Goal: Task Accomplishment & Management: Complete application form

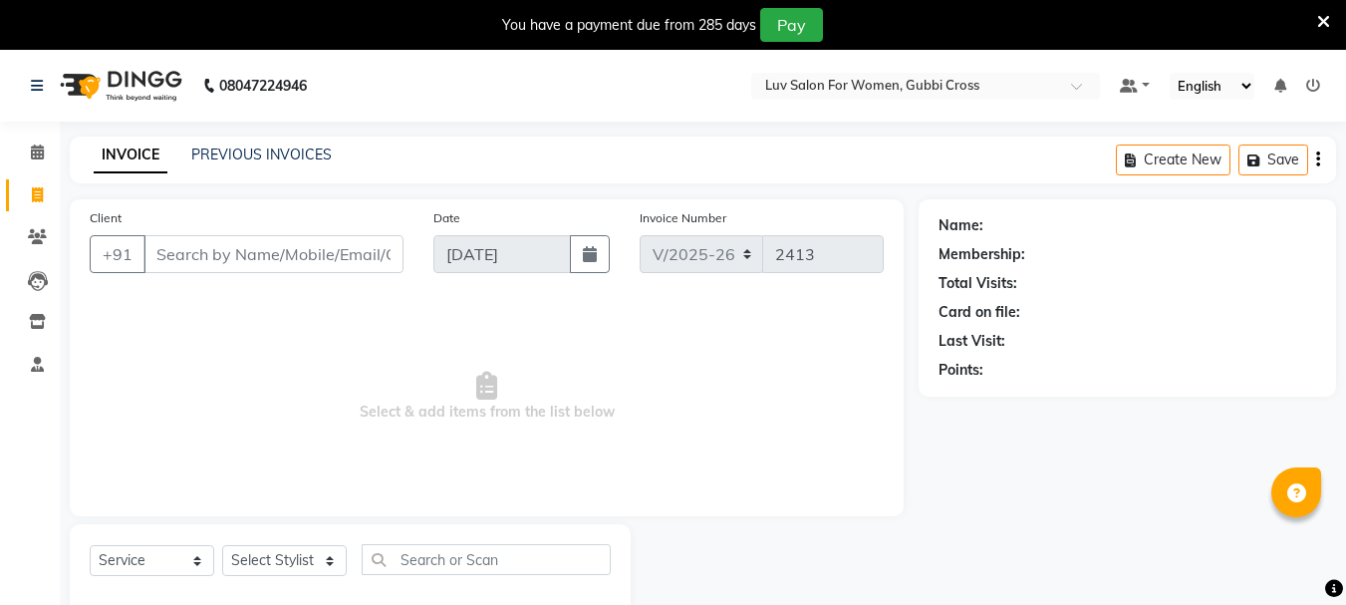
select select "7221"
select select "service"
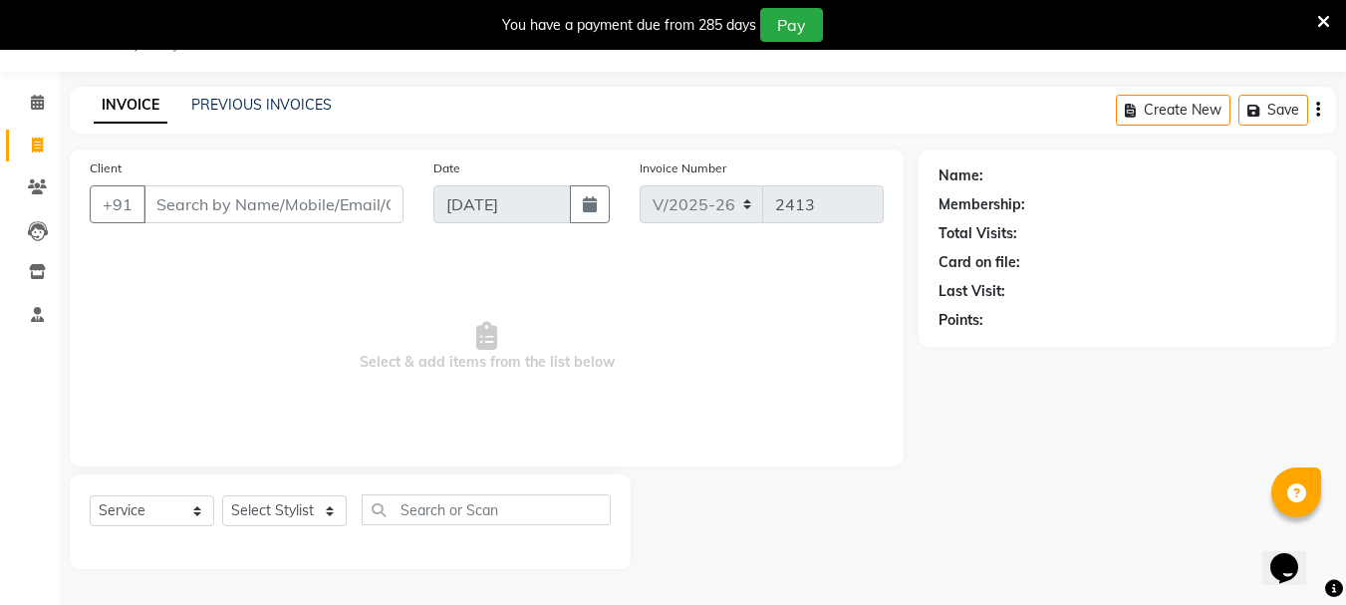
click at [247, 200] on input "Client" at bounding box center [274, 204] width 260 height 38
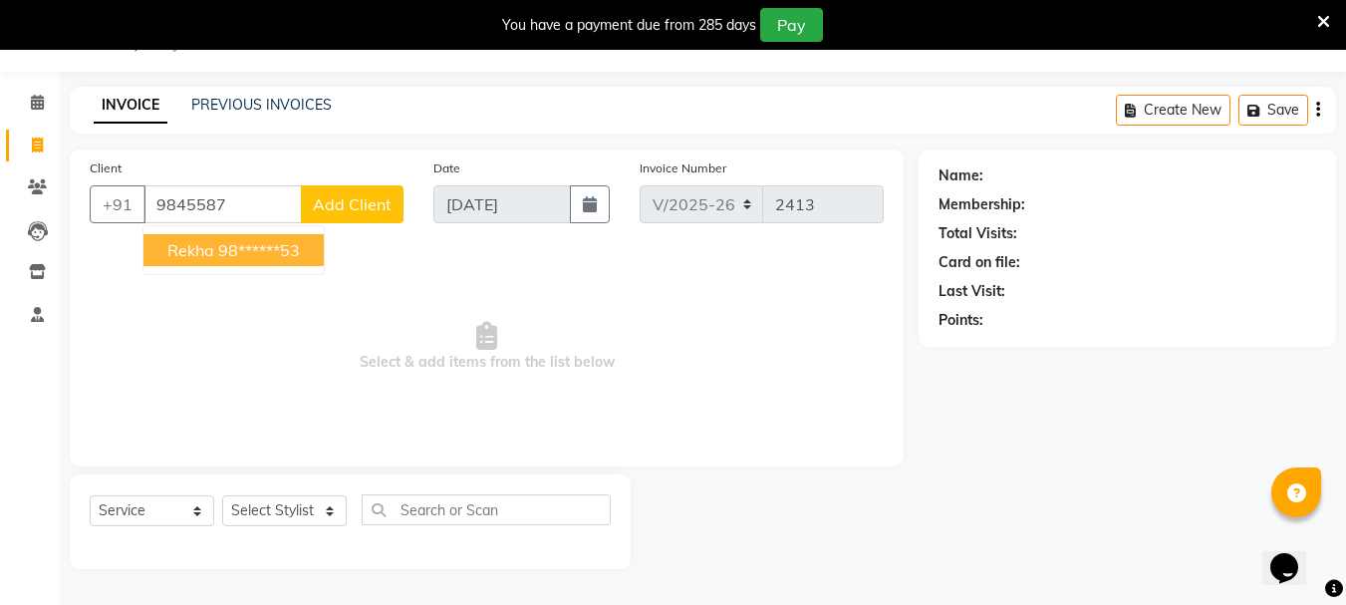
click at [210, 258] on span "Rekha" at bounding box center [190, 250] width 47 height 20
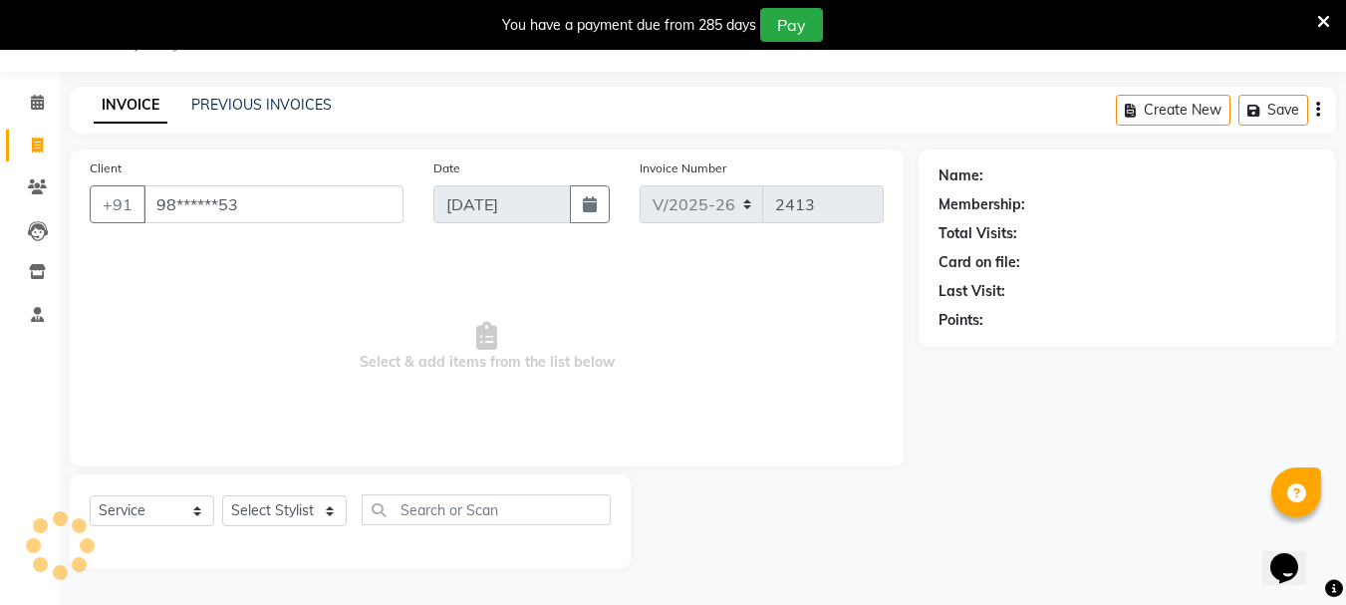
type input "98******53"
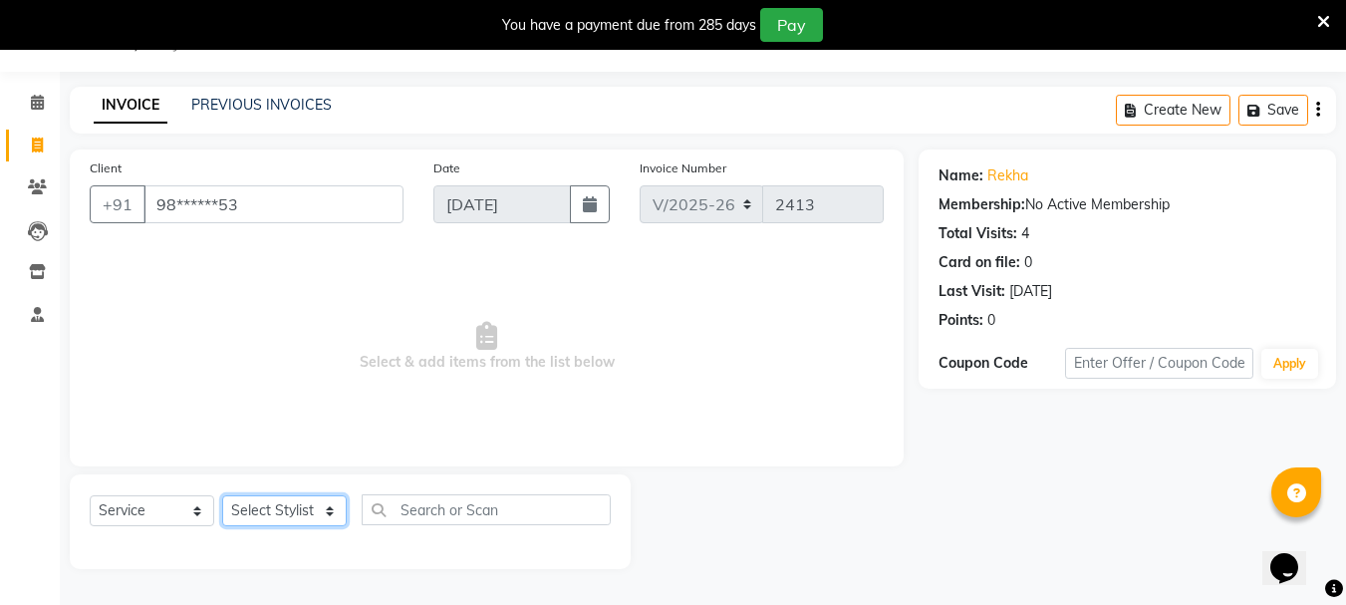
click at [272, 515] on select "Select Stylist [PERSON_NAME] Buati [PERSON_NAME] Hriatpuii [PERSON_NAME] Kimi L…" at bounding box center [284, 510] width 125 height 31
select select "64250"
click at [222, 495] on select "Select Stylist [PERSON_NAME] Buati [PERSON_NAME] Hriatpuii [PERSON_NAME] Kimi L…" at bounding box center [284, 510] width 125 height 31
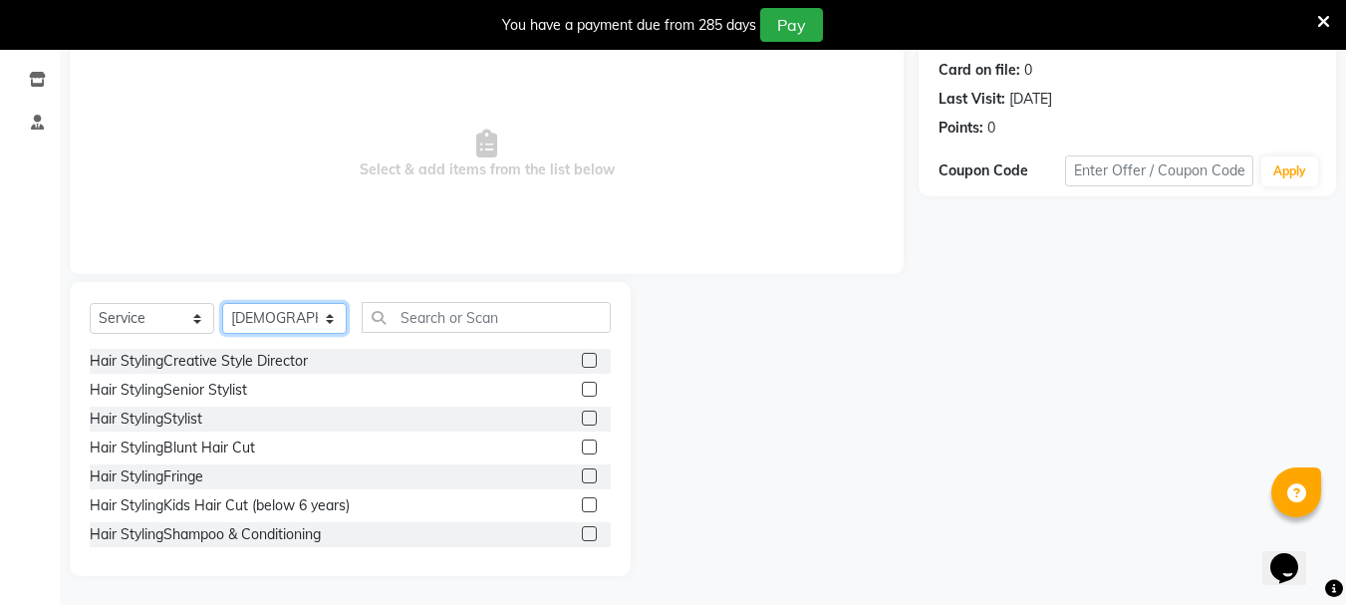
scroll to position [243, 0]
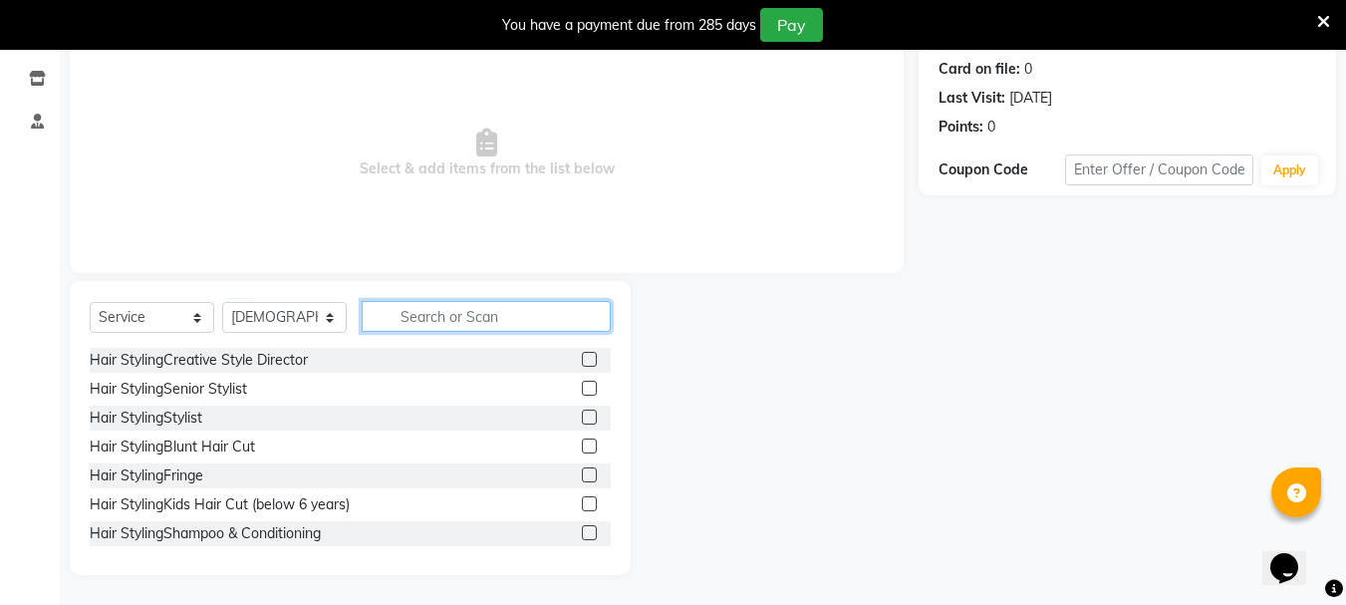
click at [459, 314] on input "text" at bounding box center [486, 316] width 249 height 31
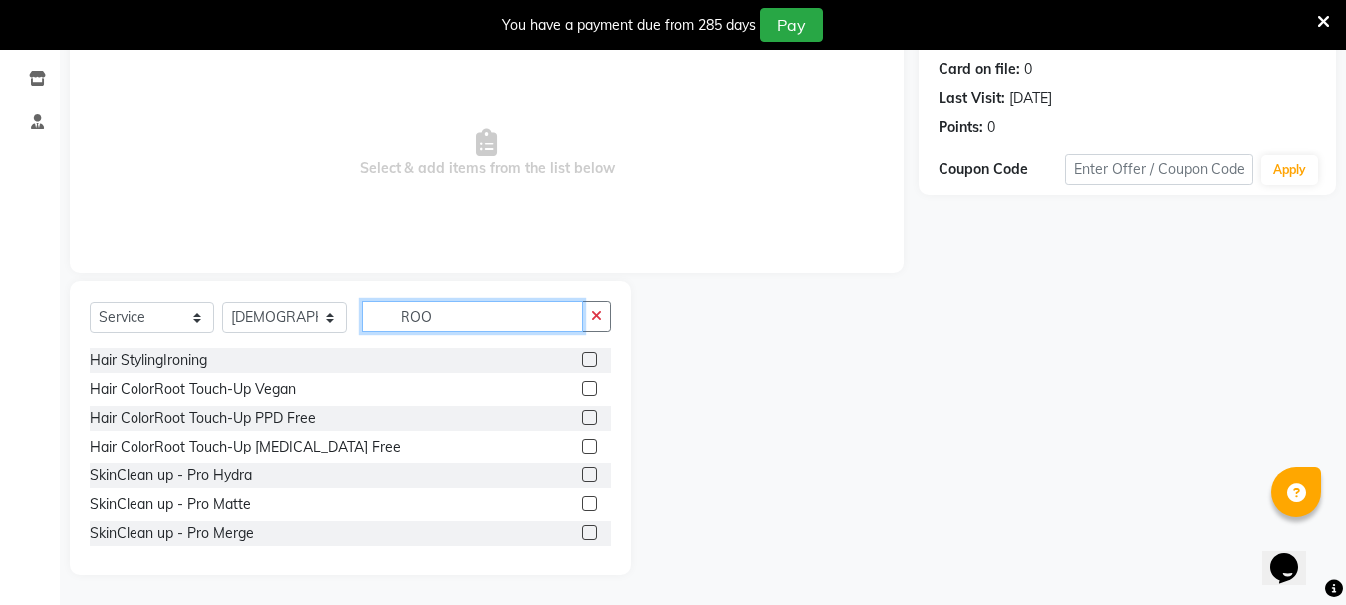
scroll to position [131, 0]
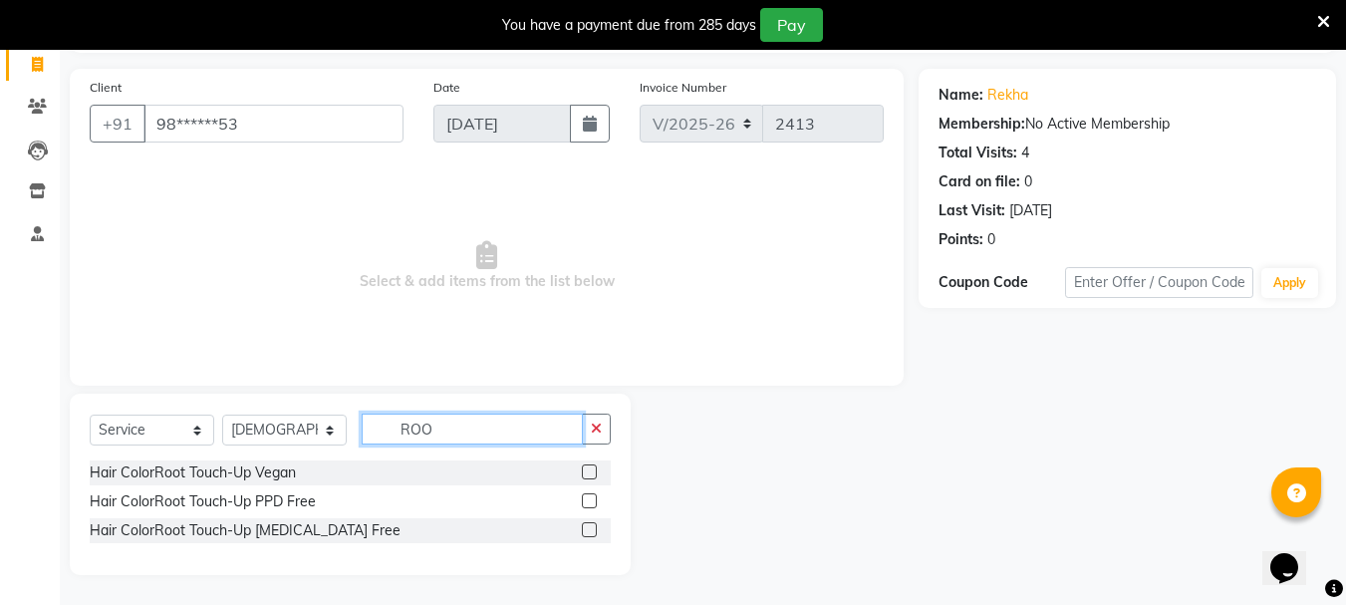
type input "ROO"
click at [596, 501] on label at bounding box center [589, 500] width 15 height 15
click at [595, 501] on input "checkbox" at bounding box center [588, 501] width 13 height 13
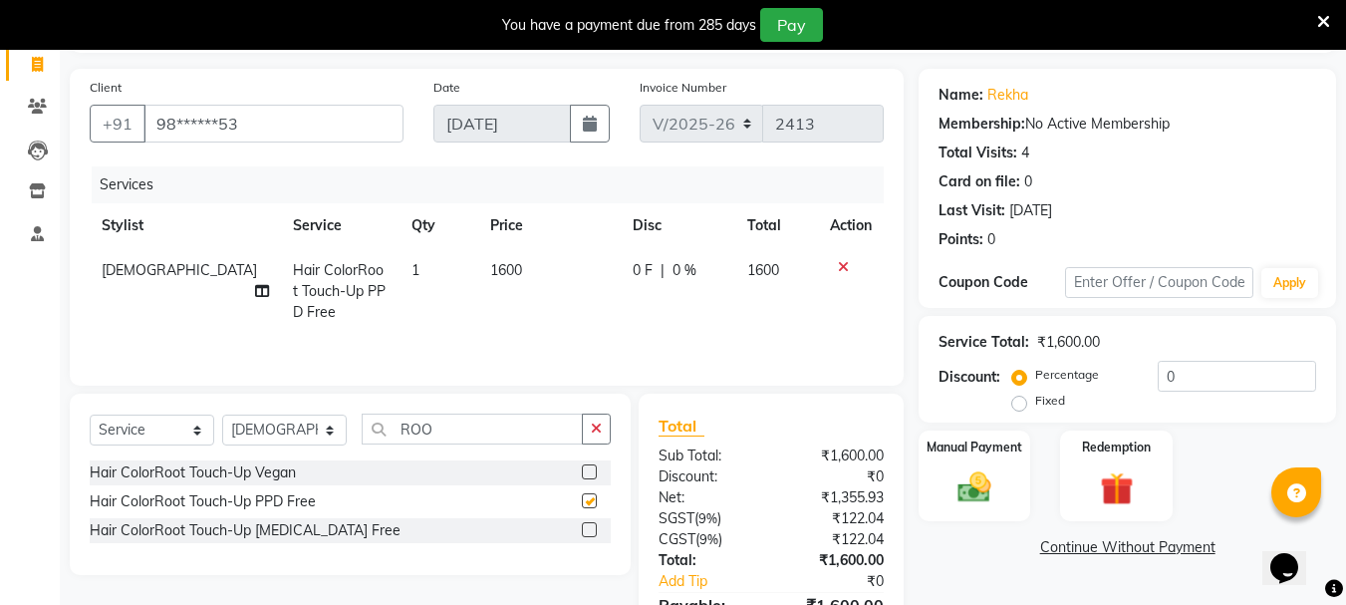
checkbox input "false"
drag, startPoint x: 474, startPoint y: 429, endPoint x: 1360, endPoint y: 260, distance: 901.8
click at [506, 424] on input "ROO" at bounding box center [472, 429] width 221 height 31
type input "R"
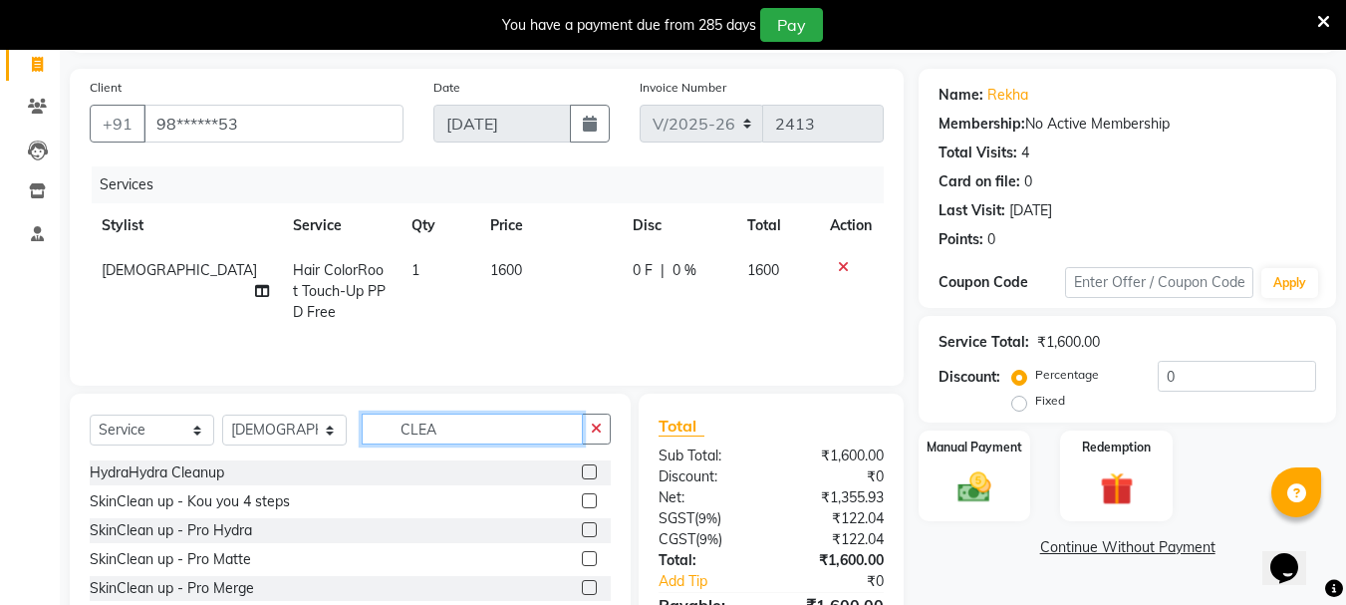
type input "CLEA"
click at [586, 501] on label at bounding box center [589, 500] width 15 height 15
click at [586, 501] on input "checkbox" at bounding box center [588, 501] width 13 height 13
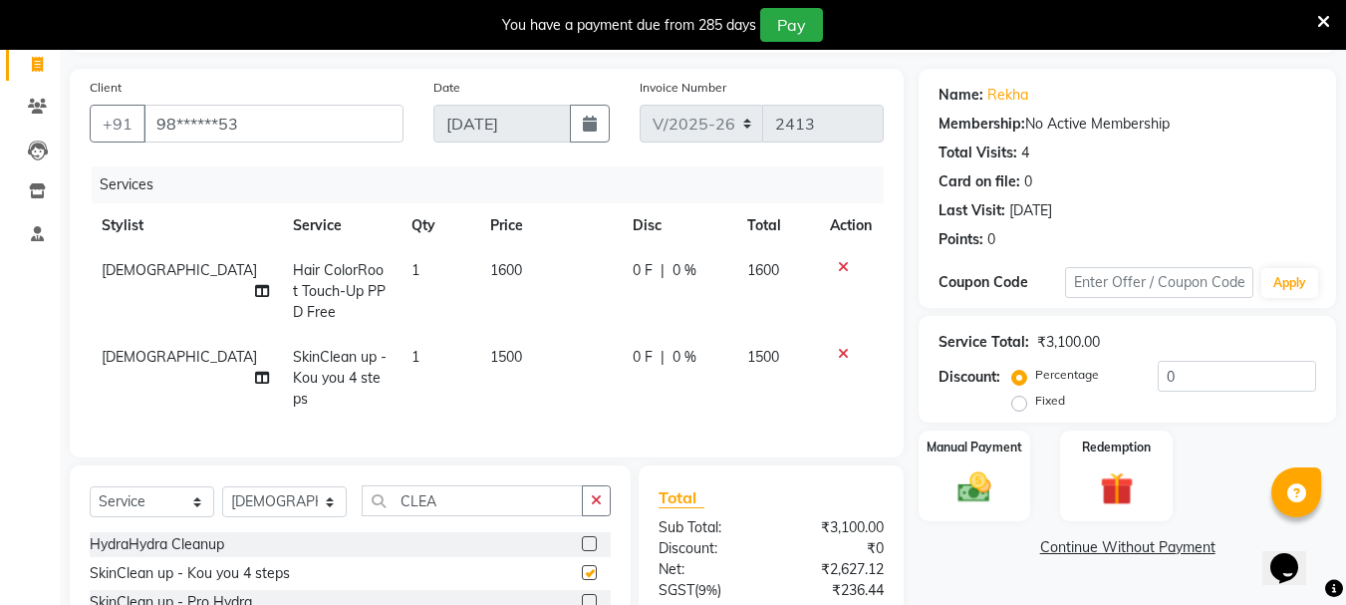
checkbox input "false"
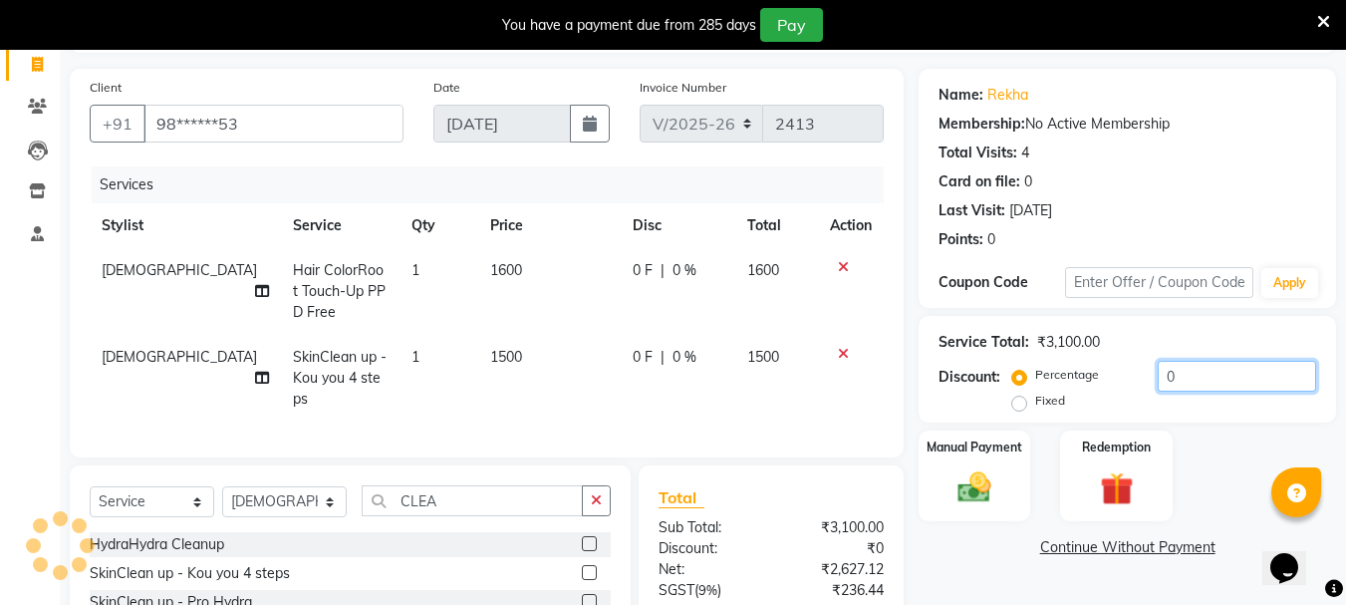
click at [1233, 380] on input "0" at bounding box center [1237, 376] width 158 height 31
type input "20"
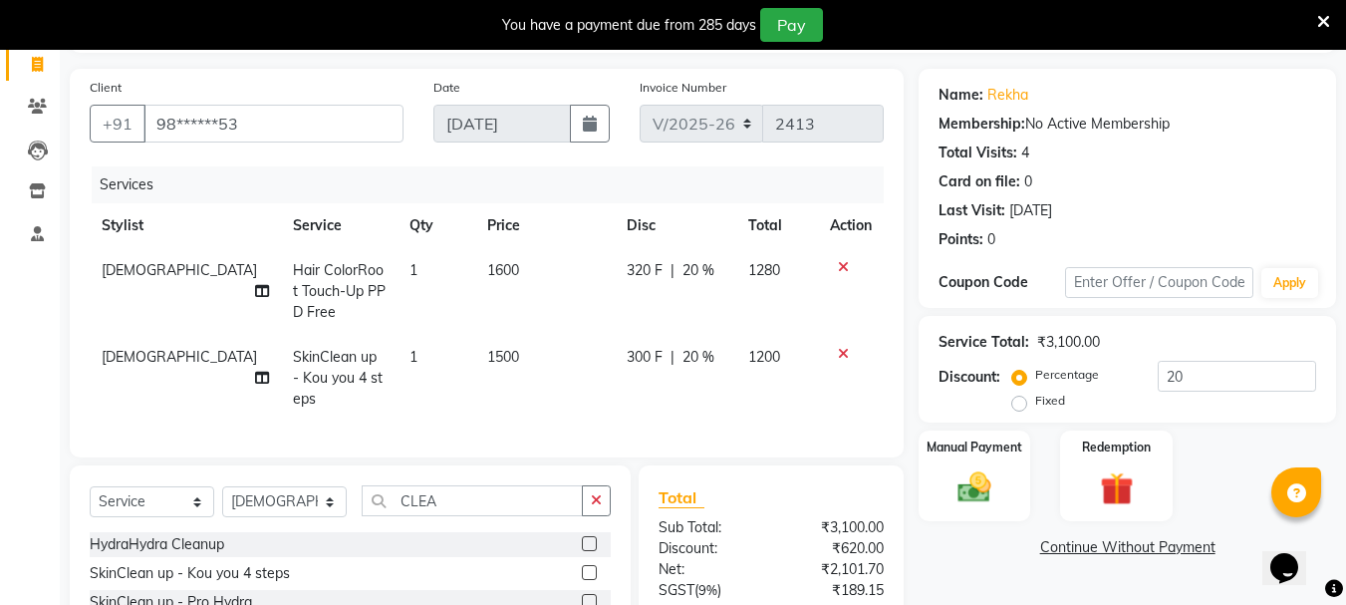
click at [616, 403] on td "300 F | 20 %" at bounding box center [676, 378] width 122 height 87
select select "64250"
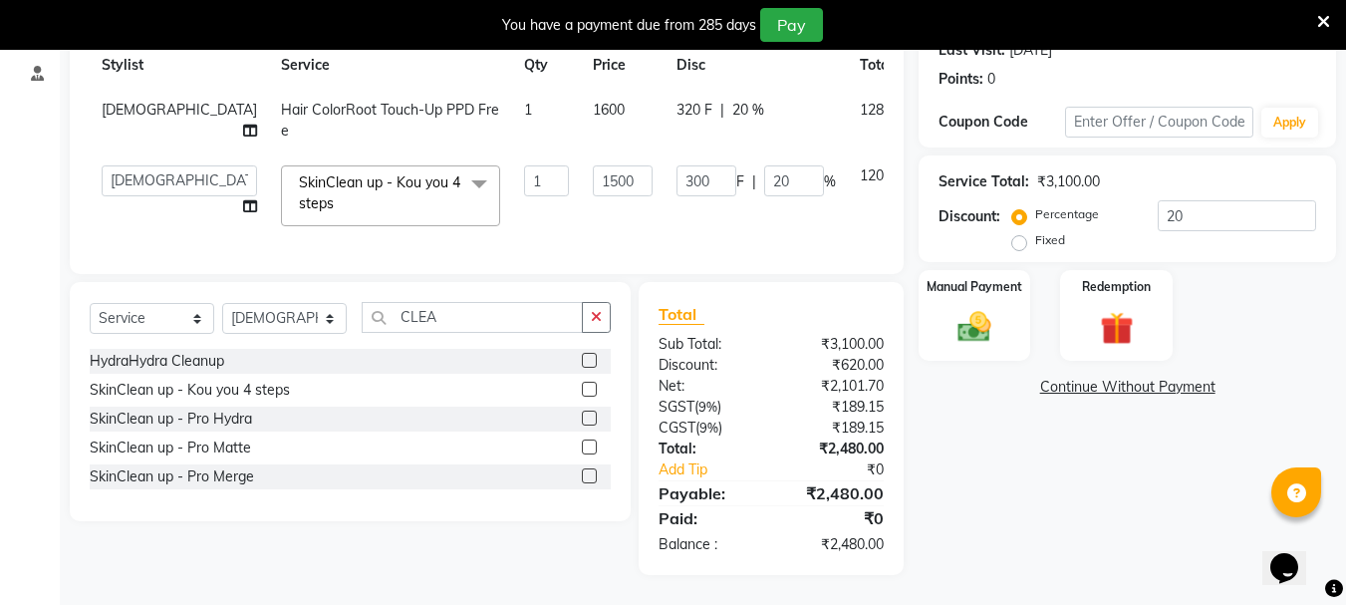
scroll to position [306, 0]
drag, startPoint x: 484, startPoint y: 316, endPoint x: 992, endPoint y: 364, distance: 509.5
click at [487, 315] on input "CLEA" at bounding box center [472, 317] width 221 height 31
type input "C"
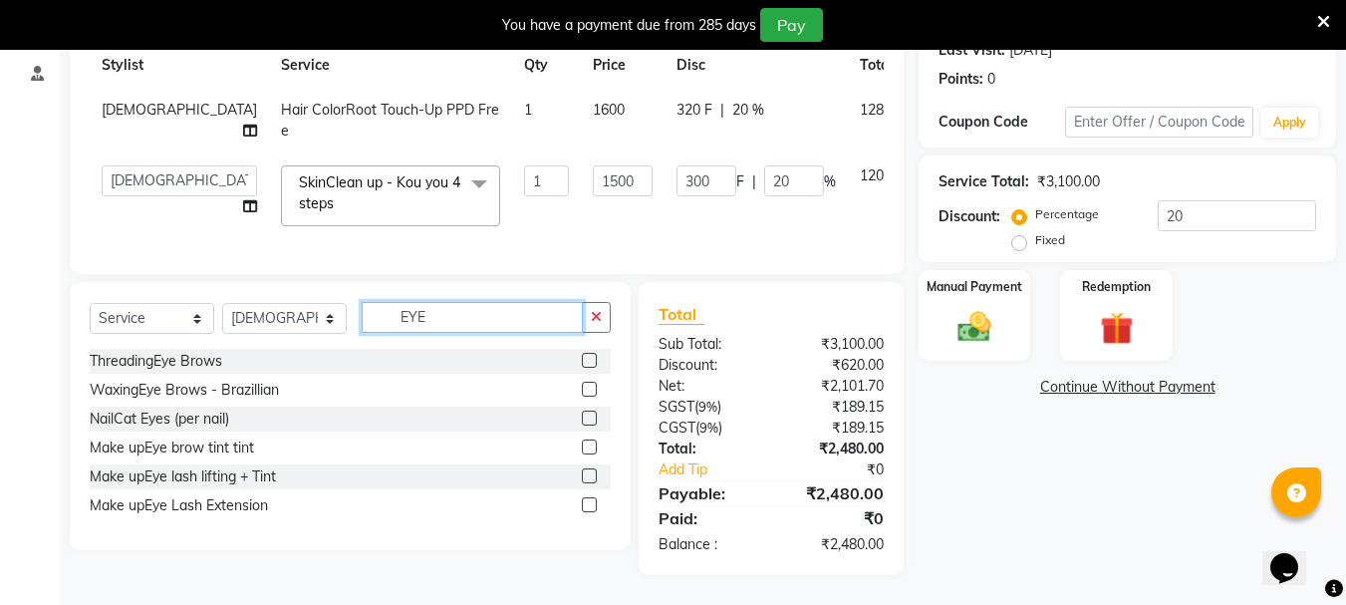
type input "EYE"
click at [590, 364] on label at bounding box center [589, 360] width 15 height 15
click at [590, 364] on input "checkbox" at bounding box center [588, 361] width 13 height 13
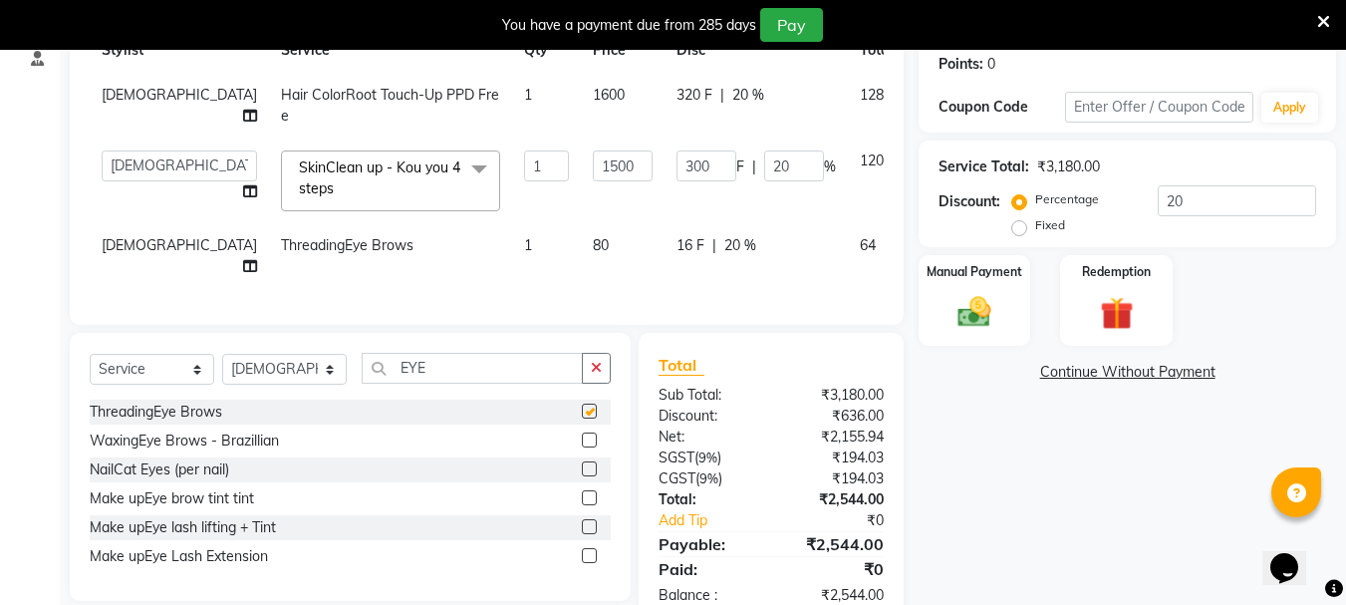
checkbox input "false"
click at [460, 362] on input "EYE" at bounding box center [472, 368] width 221 height 31
type input "E"
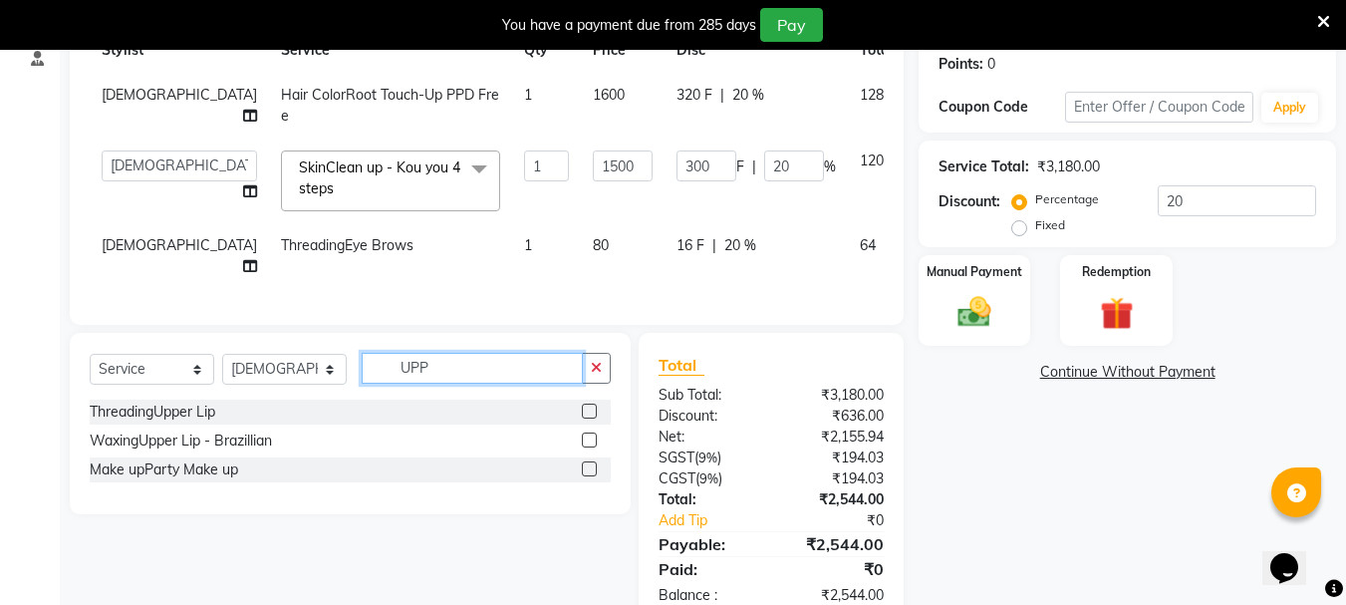
type input "UPP"
click at [594, 404] on label at bounding box center [589, 411] width 15 height 15
click at [594, 406] on input "checkbox" at bounding box center [588, 412] width 13 height 13
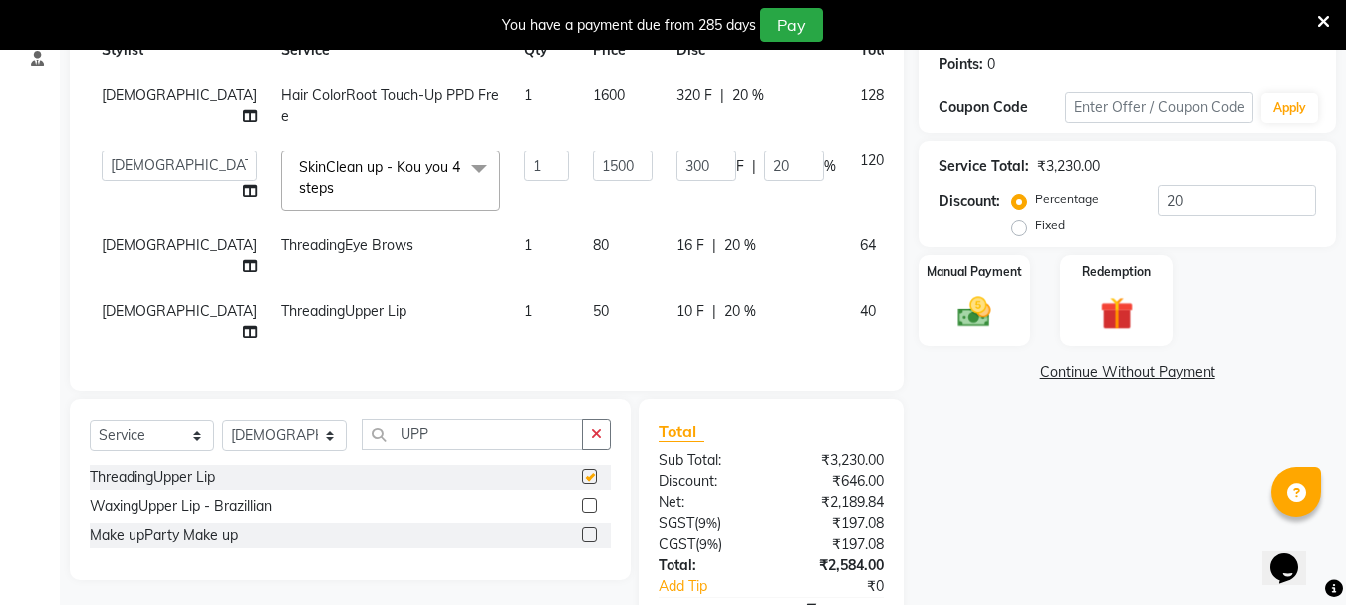
checkbox input "false"
click at [657, 313] on div "Services Stylist Service Qty Price Disc Total Action Zovi Hair ColorRoot Touch-…" at bounding box center [487, 181] width 794 height 380
click at [686, 301] on div "10 F | 20 %" at bounding box center [756, 311] width 159 height 21
select select "64250"
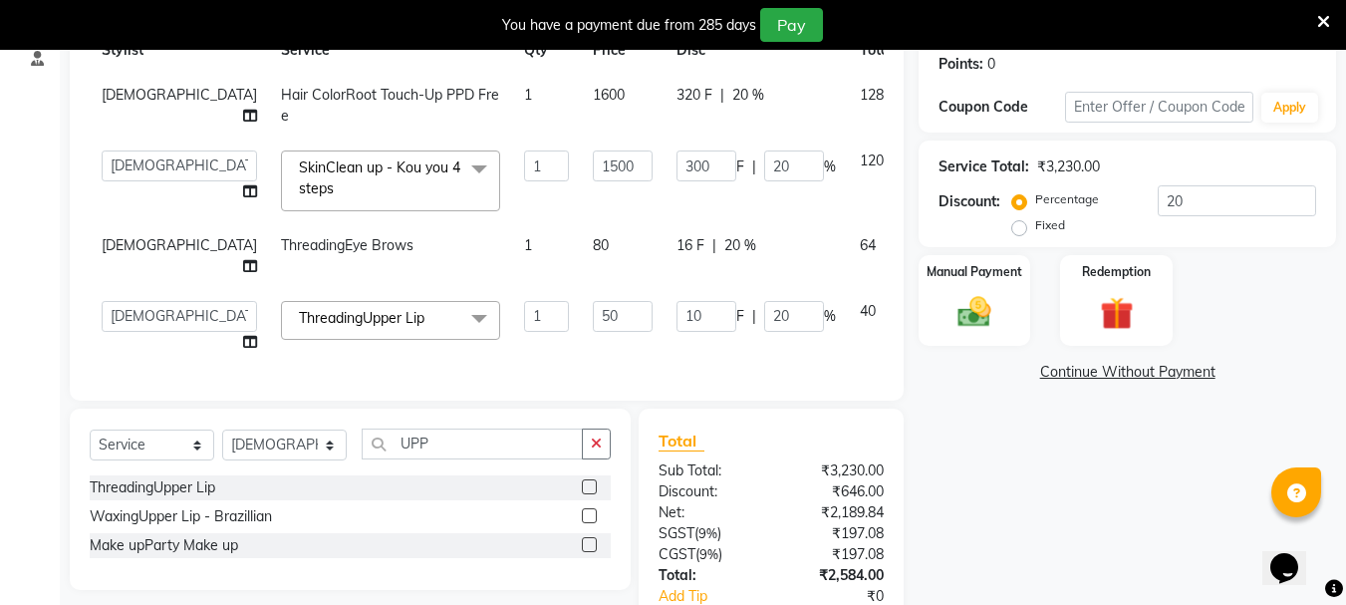
click at [693, 249] on div "16 F | 20 %" at bounding box center [756, 245] width 159 height 21
select select "64250"
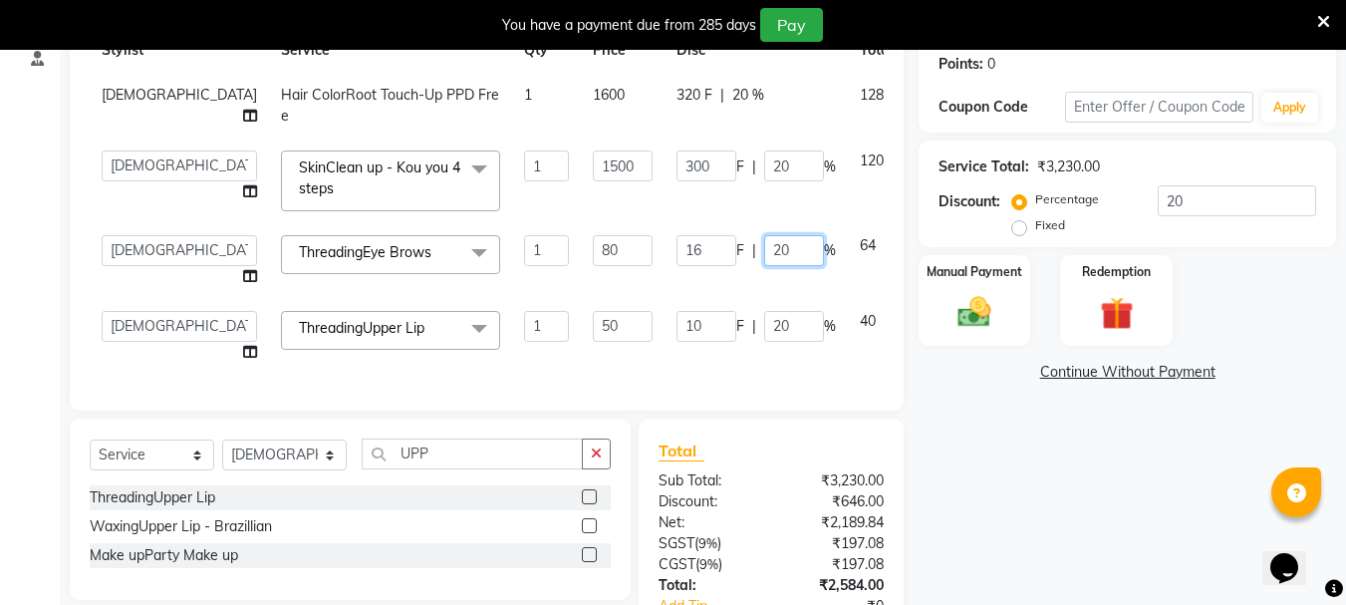
click at [764, 245] on input "20" at bounding box center [794, 250] width 60 height 31
type input "2"
click at [711, 334] on td "10 F | 20 %" at bounding box center [756, 337] width 183 height 76
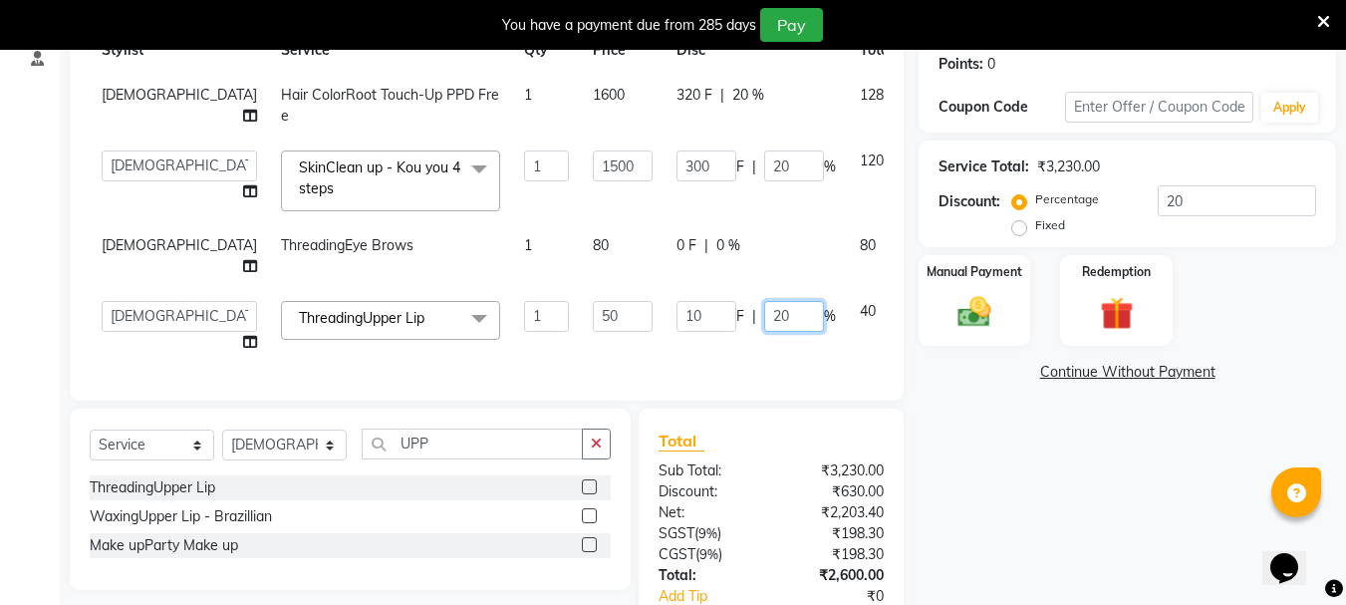
type input "2"
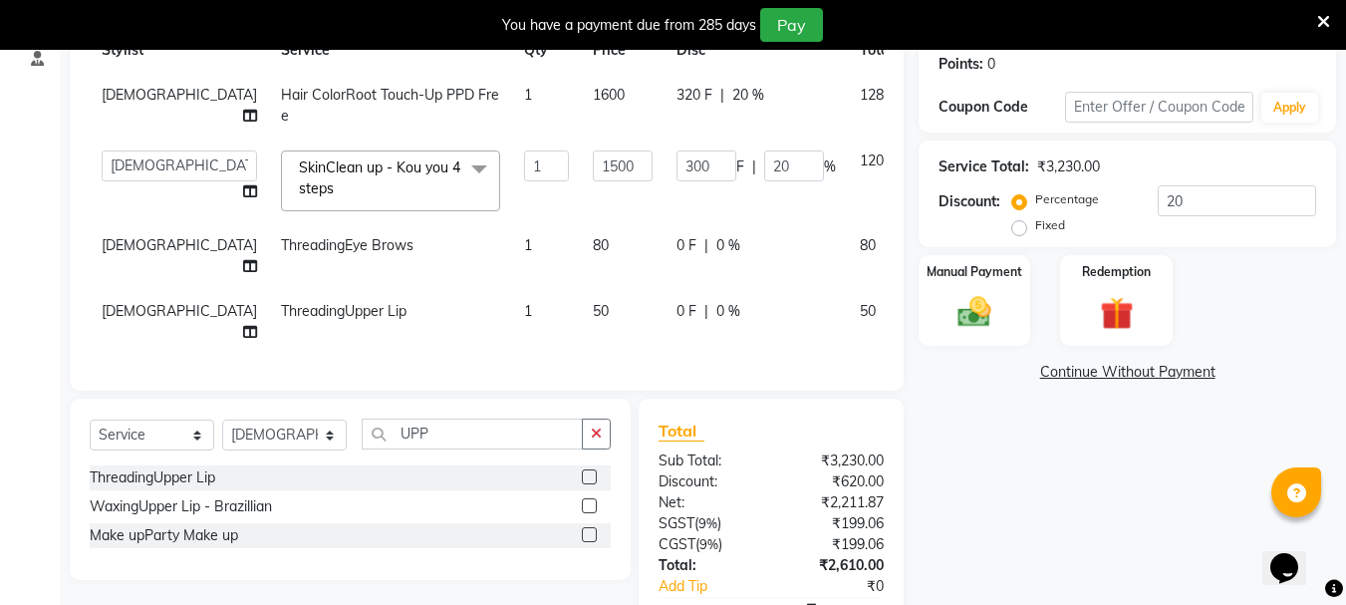
click at [311, 342] on div "Services Stylist Service Qty Price Disc Total Action Zovi Hair ColorRoot Touch-…" at bounding box center [487, 181] width 794 height 380
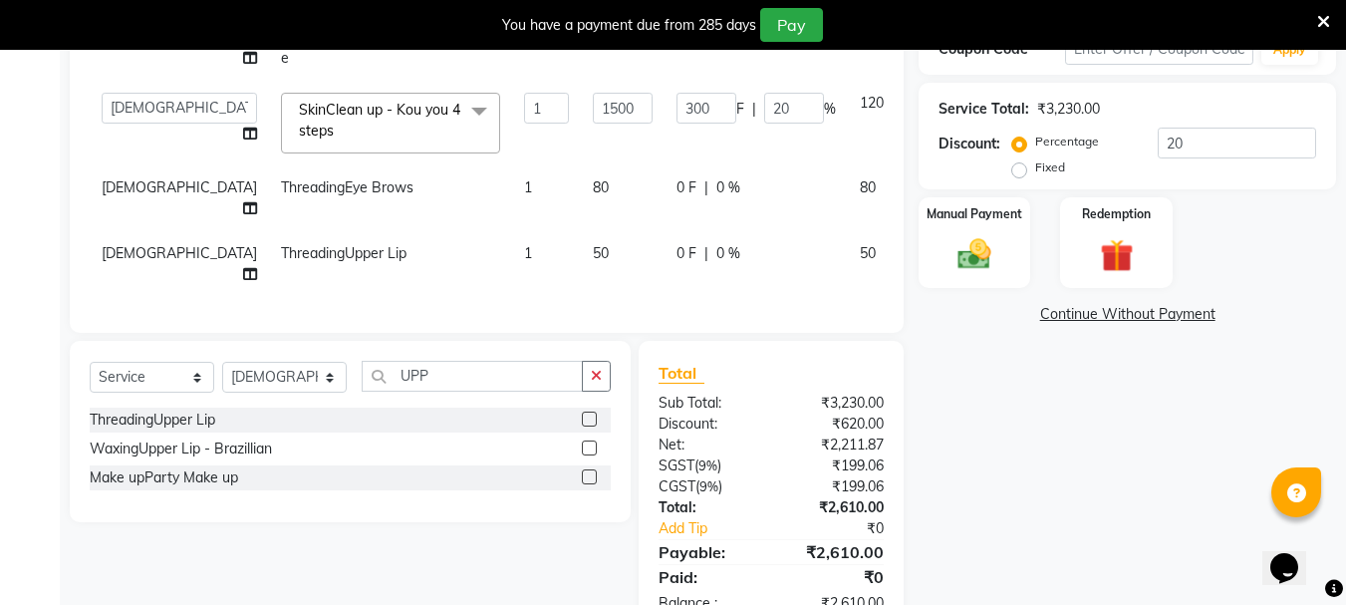
scroll to position [396, 0]
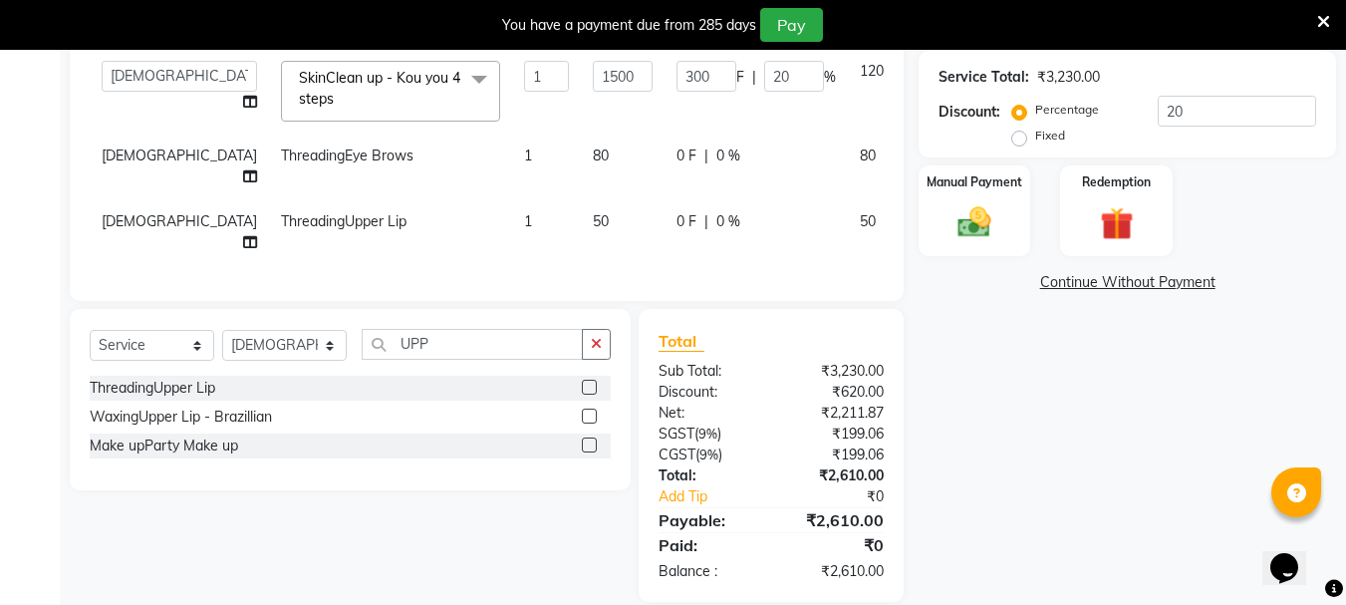
click at [512, 204] on td "1" at bounding box center [546, 232] width 69 height 66
select select "64250"
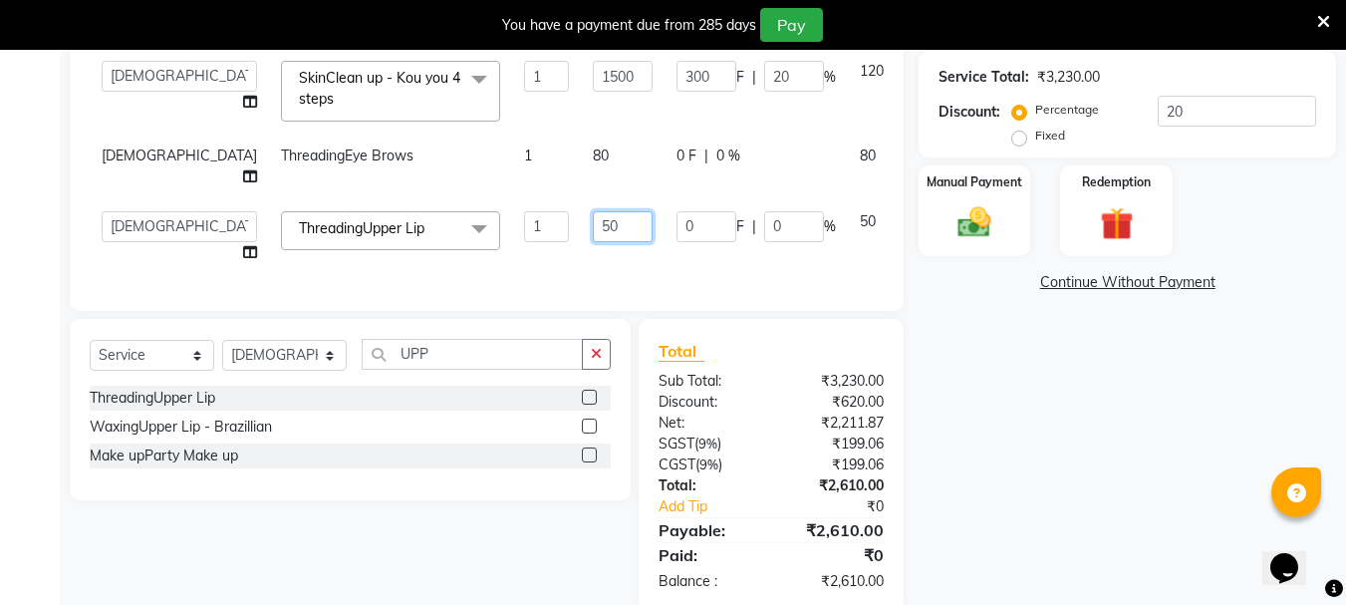
click at [593, 211] on input "50" at bounding box center [623, 226] width 60 height 31
type input "5"
type input "20"
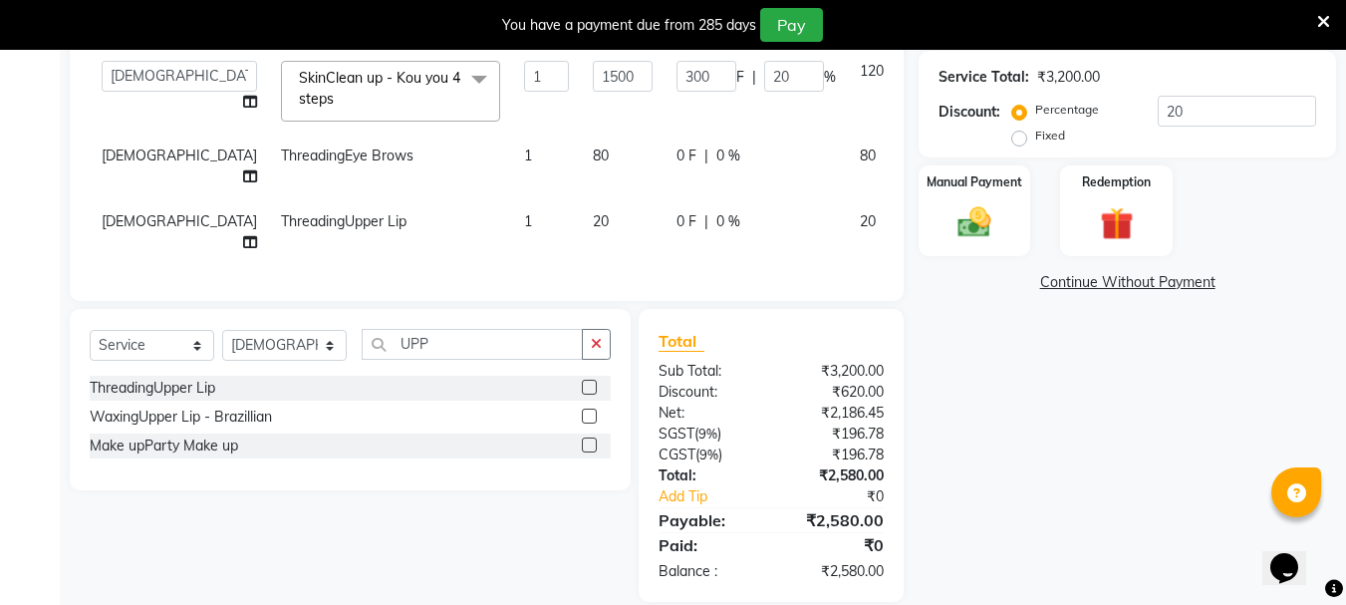
click at [421, 239] on div "Services Stylist Service Qty Price Disc Total Action Zovi Hair ColorRoot Touch-…" at bounding box center [487, 91] width 794 height 380
click at [1013, 207] on div "Manual Payment" at bounding box center [975, 210] width 117 height 95
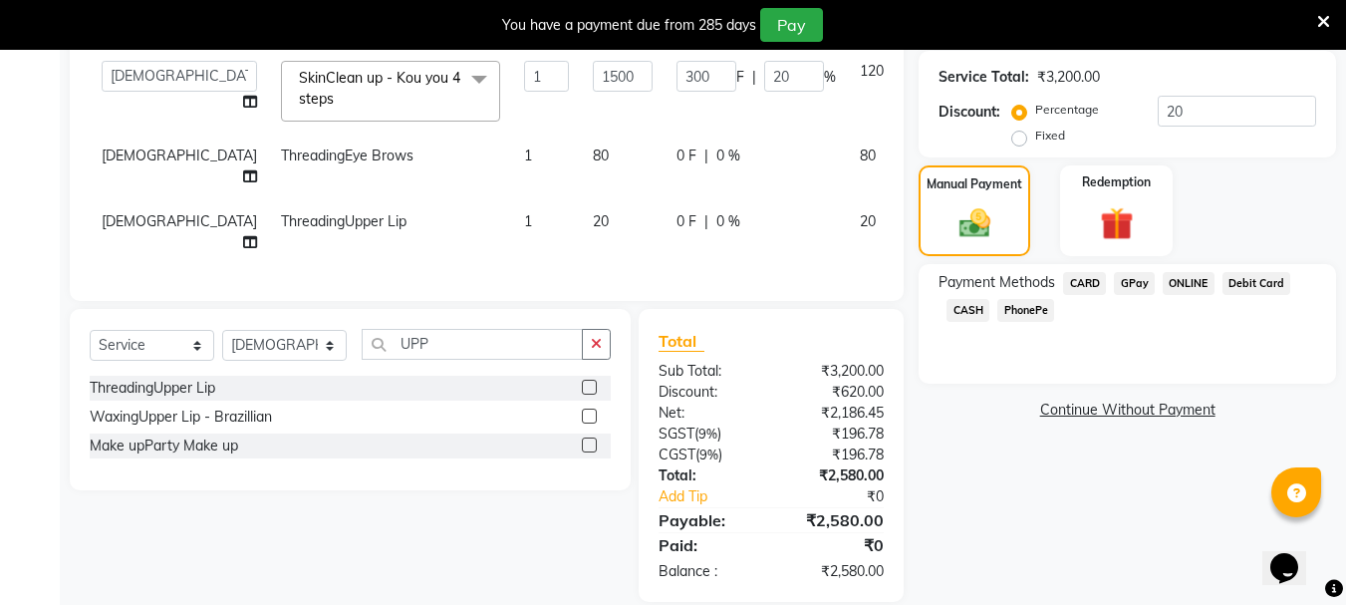
click at [1086, 283] on span "CARD" at bounding box center [1084, 283] width 43 height 23
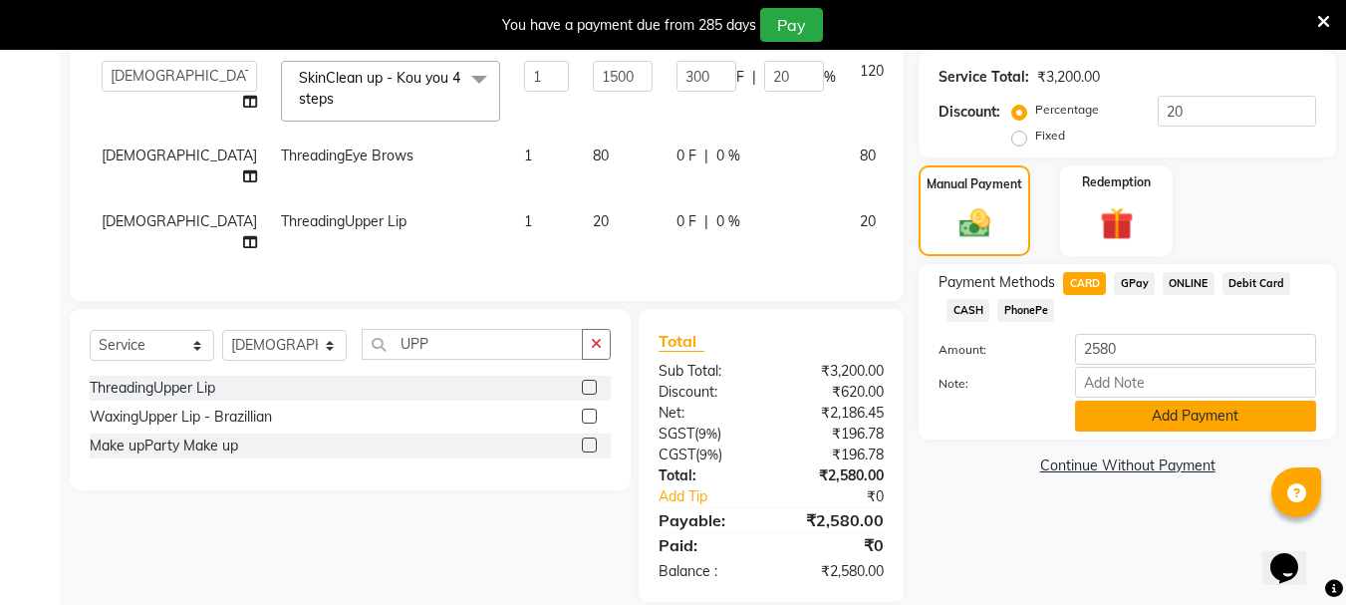
click at [1097, 416] on button "Add Payment" at bounding box center [1195, 416] width 241 height 31
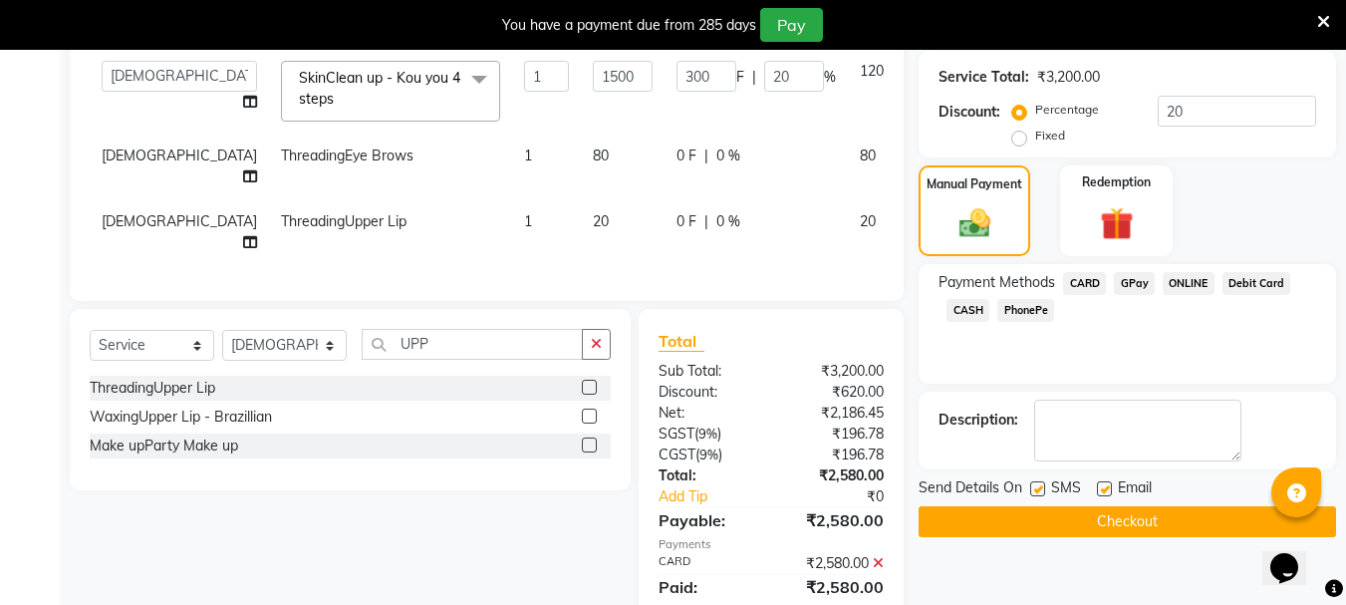
scroll to position [437, 0]
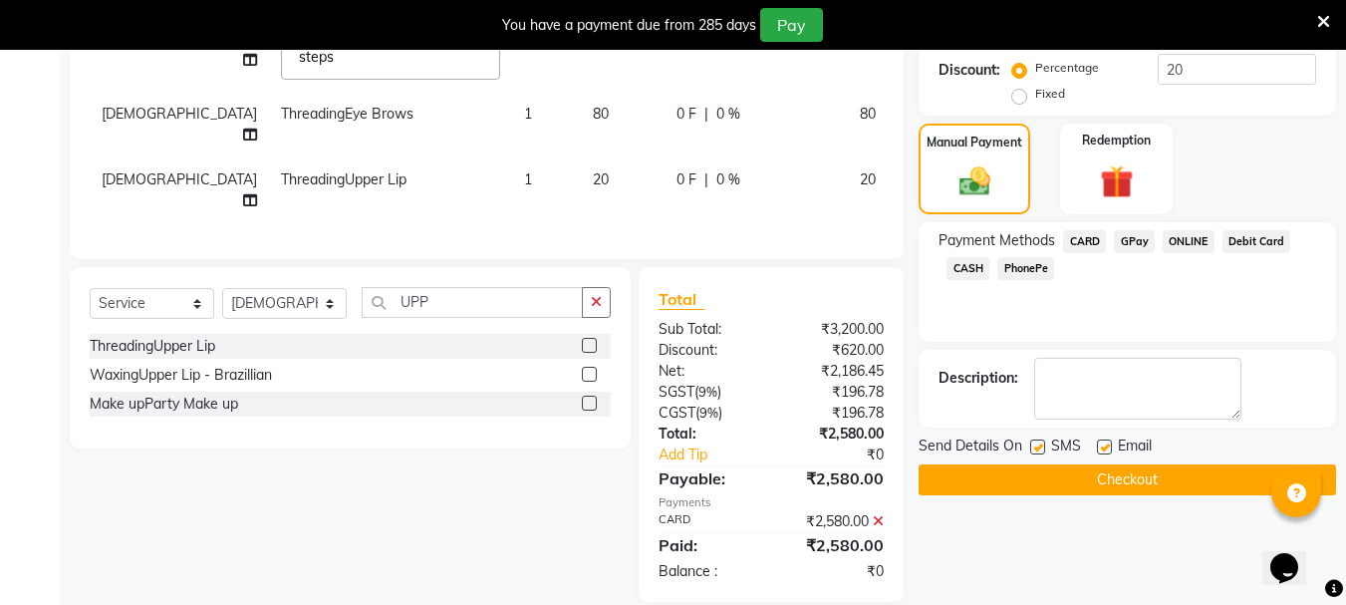
click at [1087, 473] on button "Checkout" at bounding box center [1128, 479] width 418 height 31
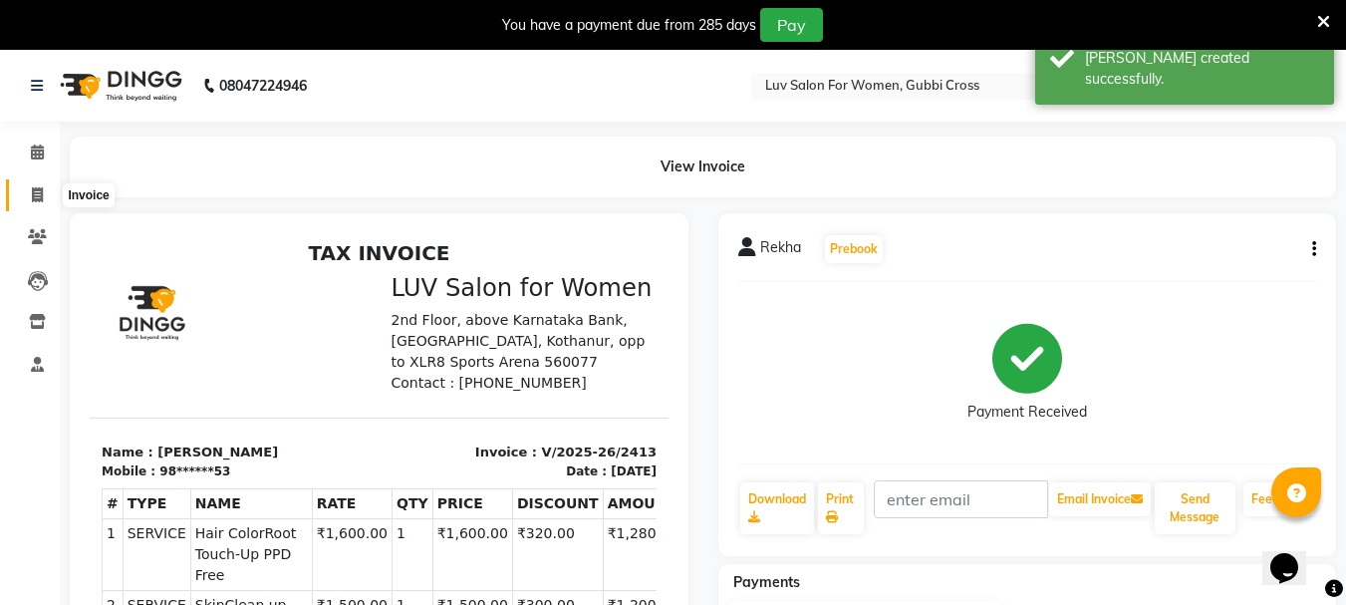
click at [38, 196] on icon at bounding box center [37, 194] width 11 height 15
select select "service"
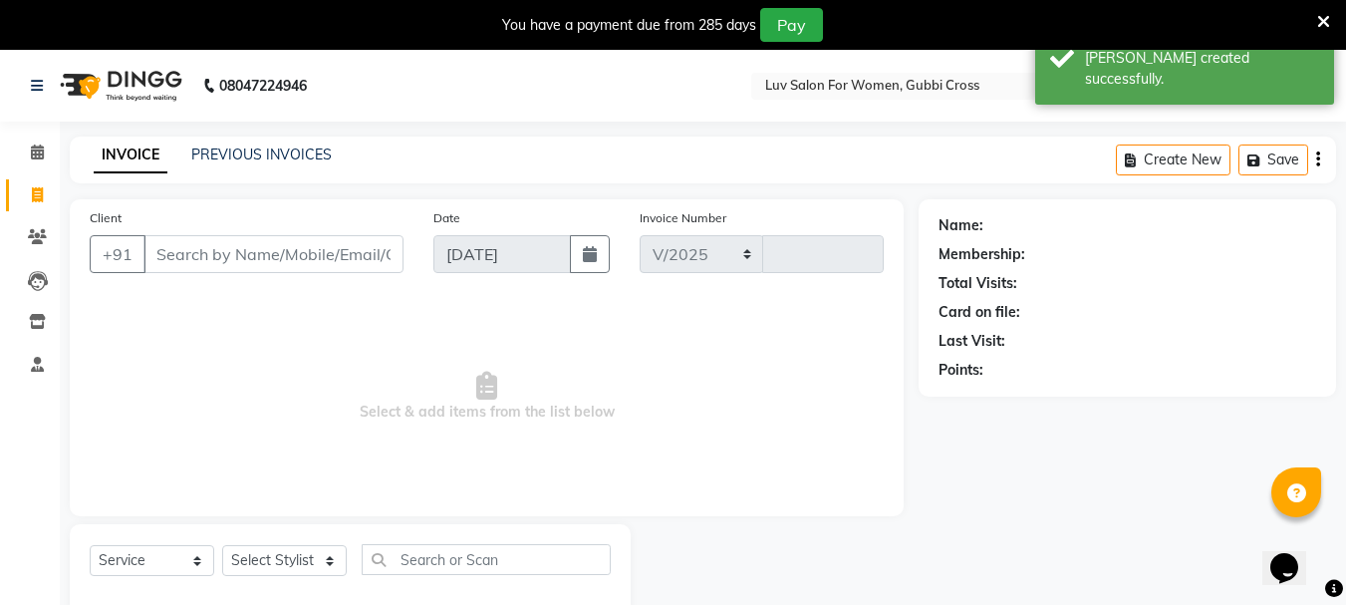
select select "7221"
type input "2414"
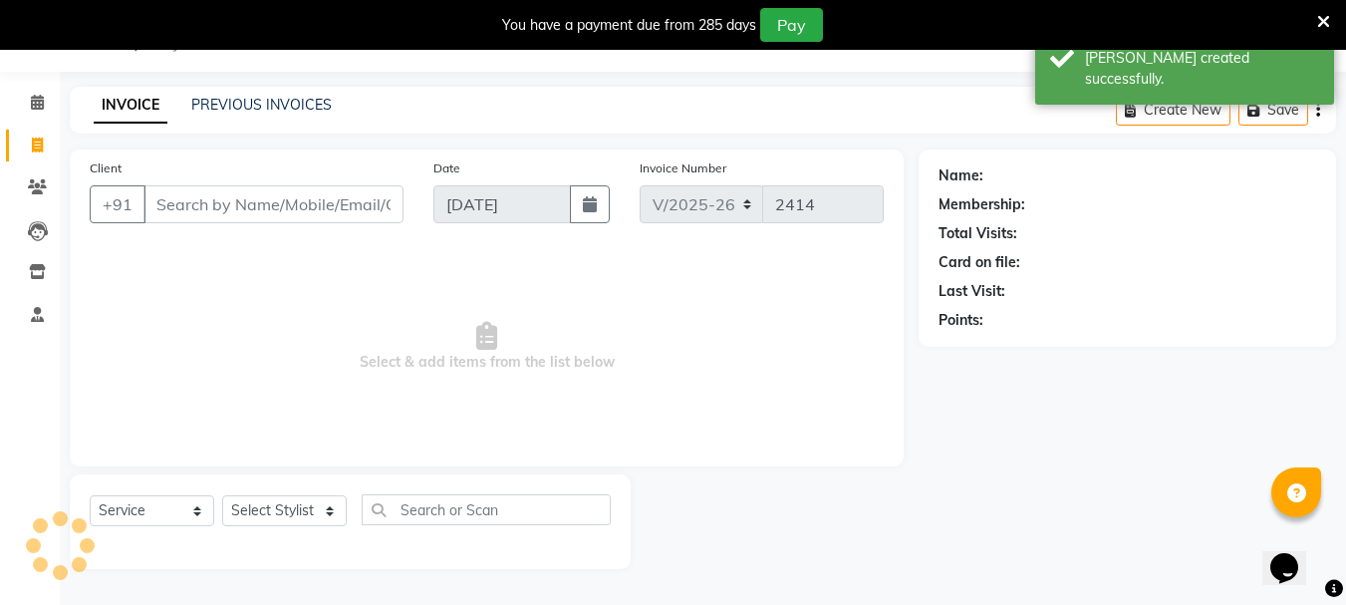
click at [221, 206] on input "Client" at bounding box center [274, 204] width 260 height 38
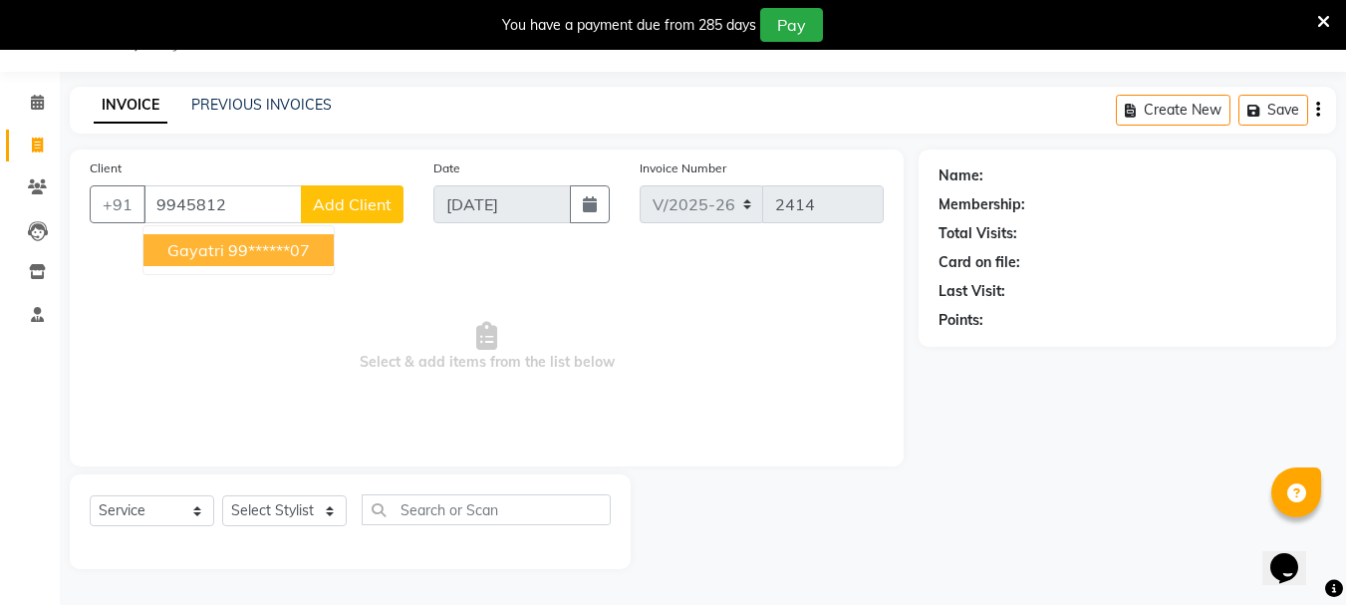
click at [221, 256] on span "Gayatri" at bounding box center [195, 250] width 57 height 20
type input "99******07"
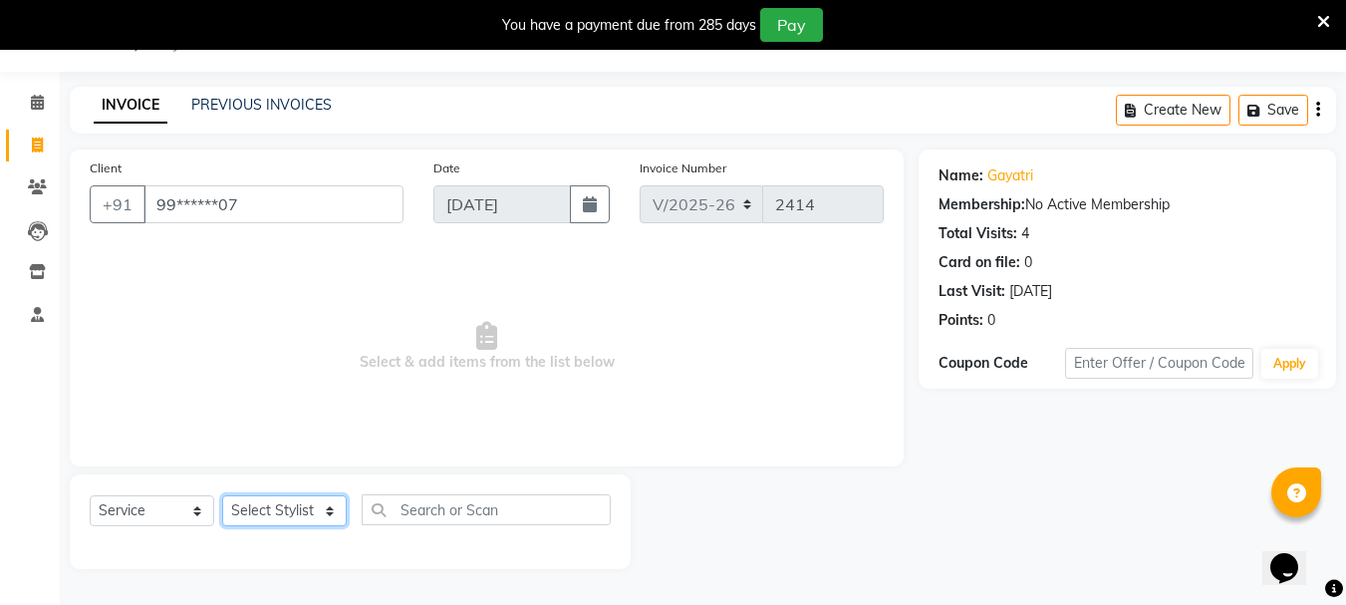
click at [277, 518] on select "Select Stylist [PERSON_NAME] Buati [PERSON_NAME] Hriatpuii [PERSON_NAME] Kimi L…" at bounding box center [284, 510] width 125 height 31
select select "64253"
click at [222, 495] on select "Select Stylist [PERSON_NAME] Buati [PERSON_NAME] Hriatpuii [PERSON_NAME] Kimi L…" at bounding box center [284, 510] width 125 height 31
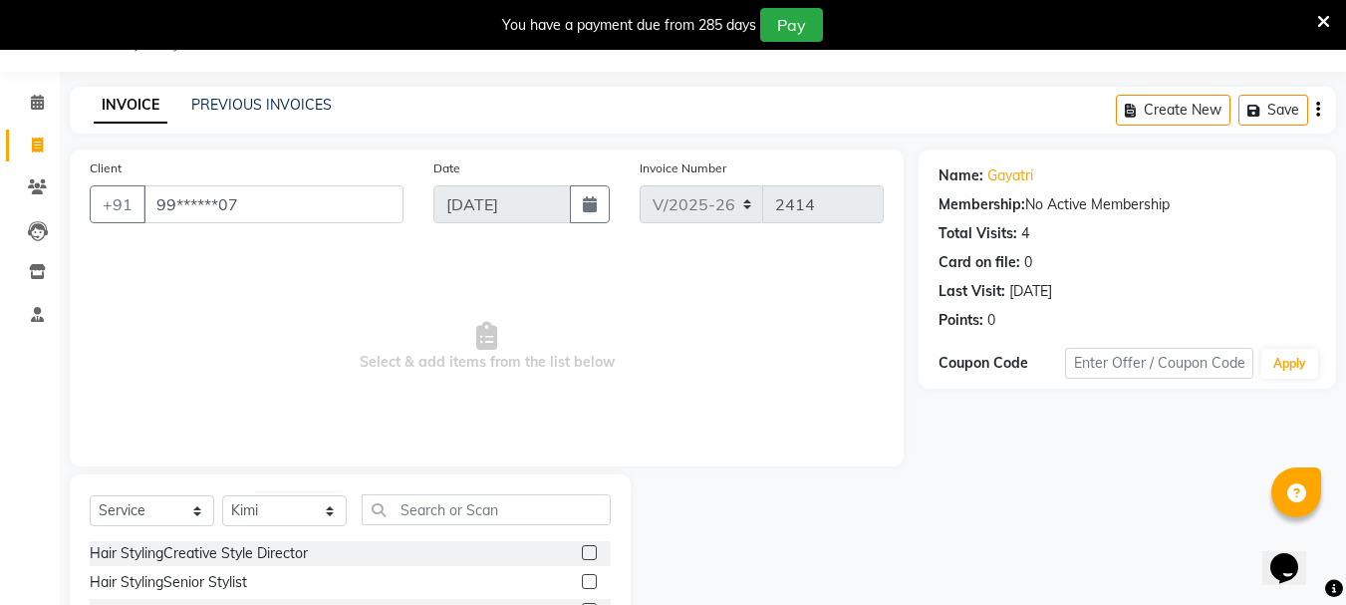
click at [582, 552] on label at bounding box center [589, 552] width 15 height 15
click at [582, 552] on input "checkbox" at bounding box center [588, 553] width 13 height 13
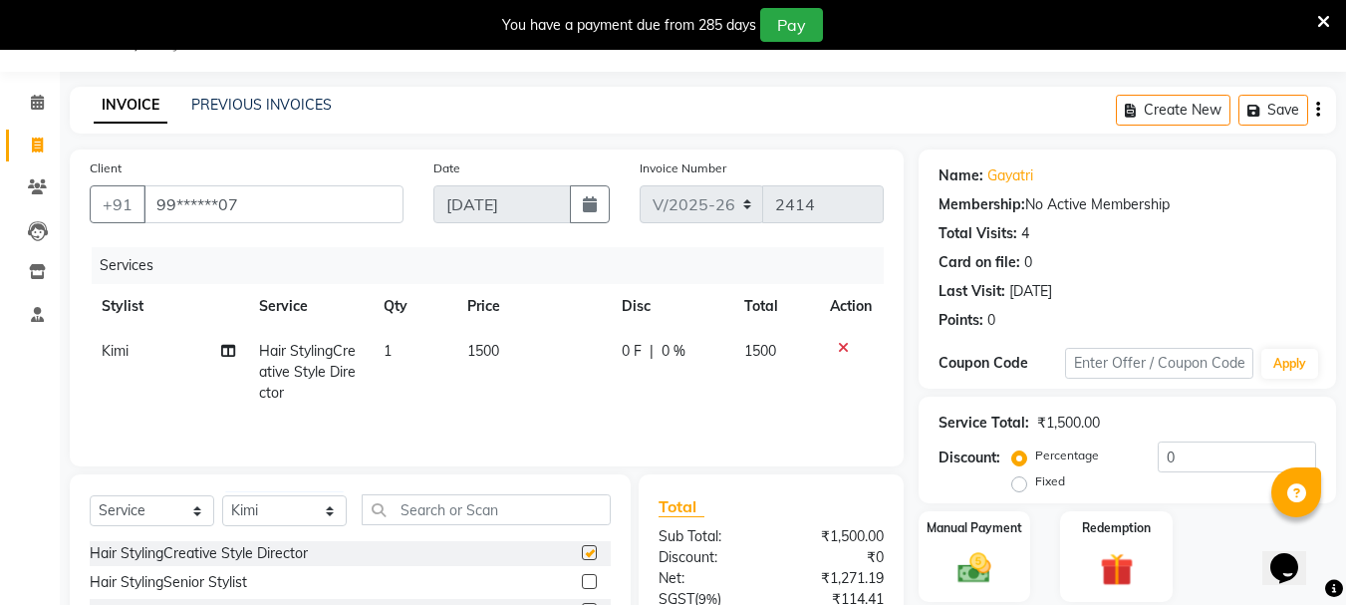
checkbox input "false"
click at [259, 500] on select "Select Stylist [PERSON_NAME] Buati [PERSON_NAME] Hriatpuii [PERSON_NAME] Kimi L…" at bounding box center [284, 510] width 125 height 31
select select "64242"
click at [222, 495] on select "Select Stylist [PERSON_NAME] Buati [PERSON_NAME] Hriatpuii [PERSON_NAME] Kimi L…" at bounding box center [284, 510] width 125 height 31
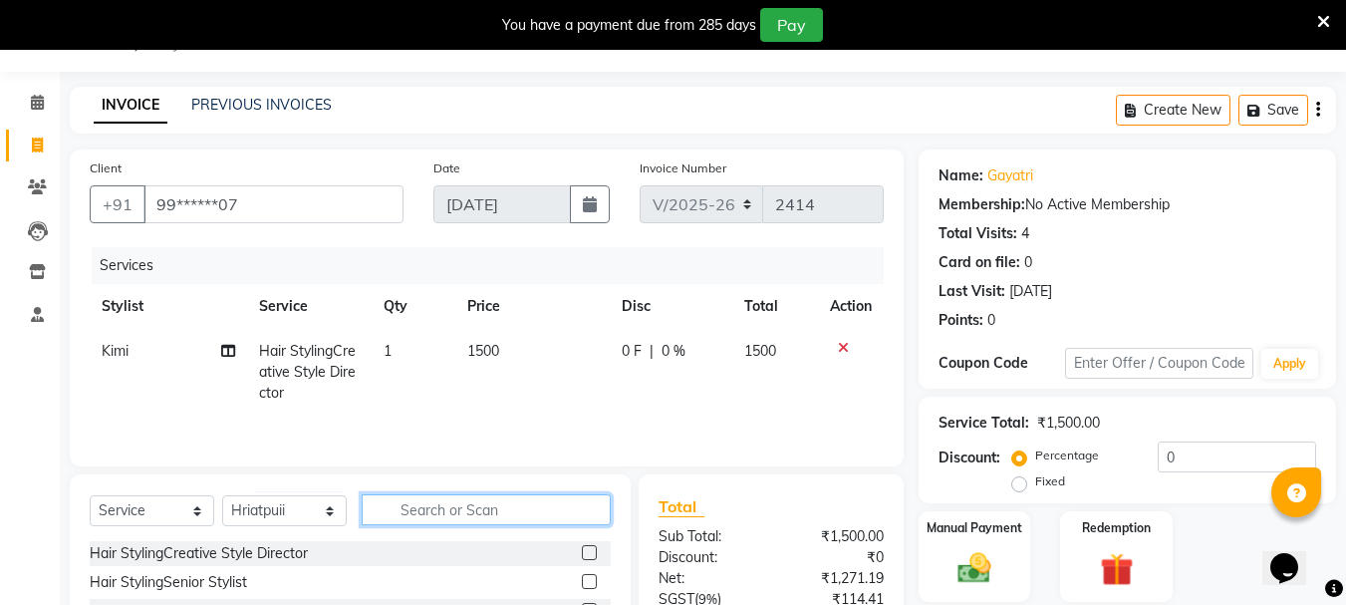
click at [481, 499] on input "text" at bounding box center [486, 509] width 249 height 31
type input "ROO"
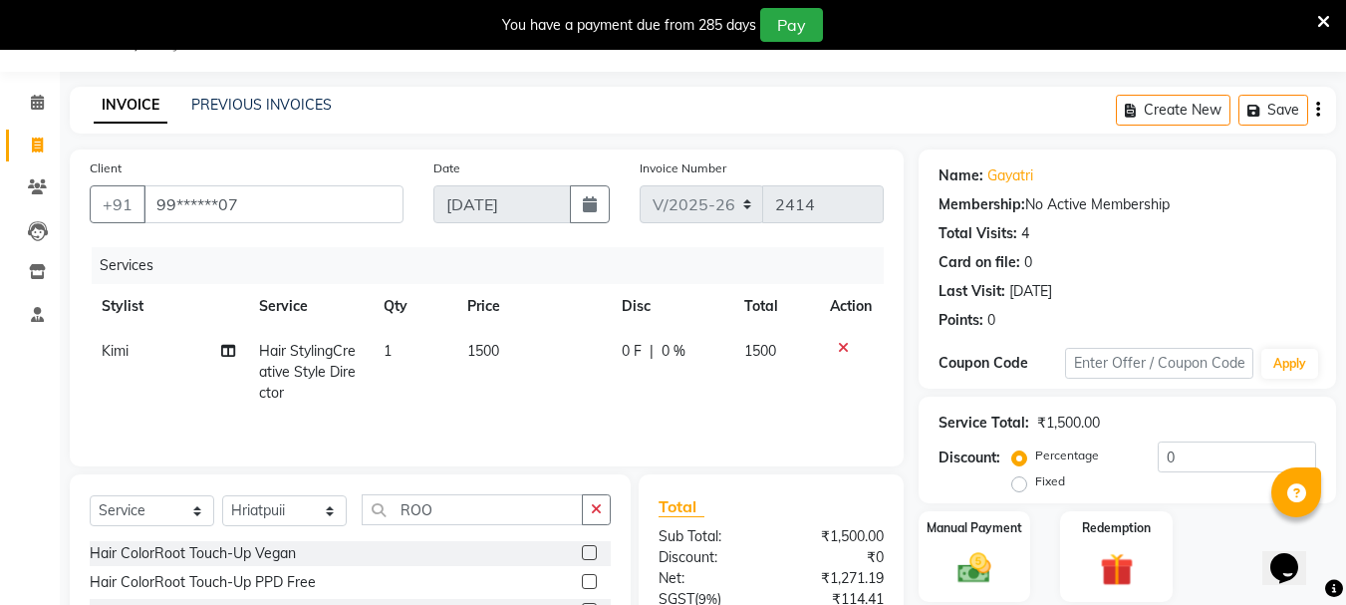
click at [590, 581] on label at bounding box center [589, 581] width 15 height 15
click at [590, 581] on input "checkbox" at bounding box center [588, 582] width 13 height 13
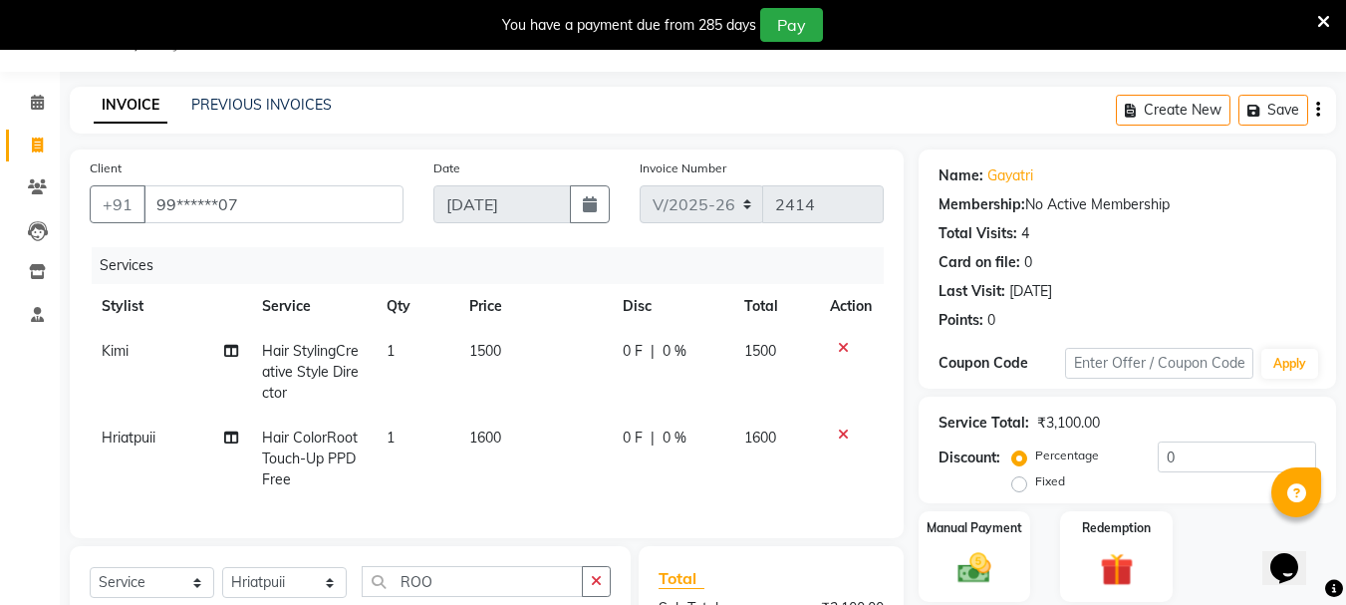
checkbox input "false"
click at [679, 486] on td "0 F | 0 %" at bounding box center [672, 459] width 122 height 87
select select "64242"
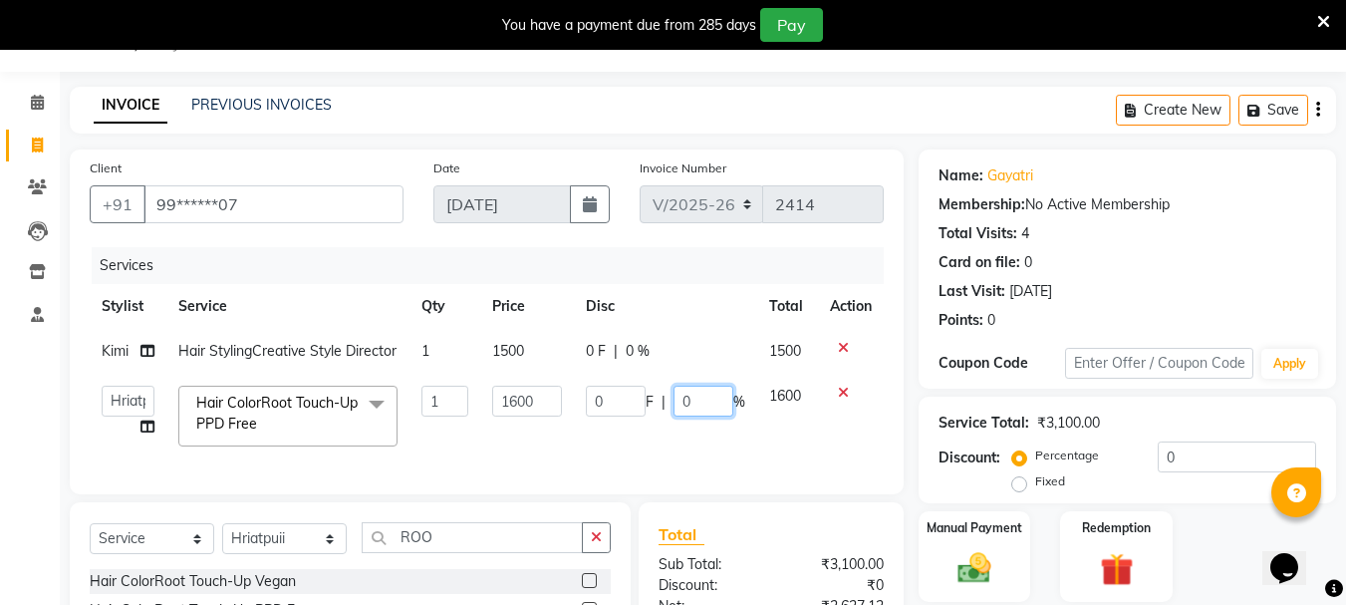
click at [710, 408] on input "0" at bounding box center [704, 401] width 60 height 31
type input "20"
click at [556, 458] on div "Services Stylist Service Qty Price Disc Total Action Kimi Hair StylingCreative …" at bounding box center [487, 360] width 794 height 227
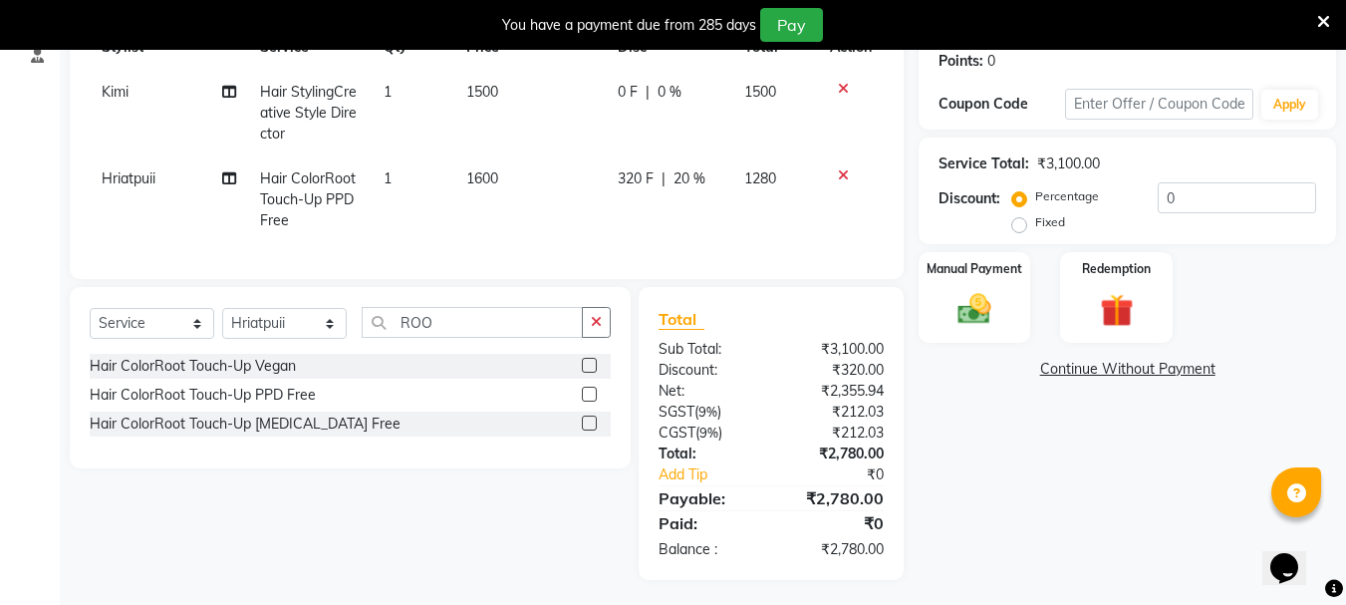
scroll to position [329, 0]
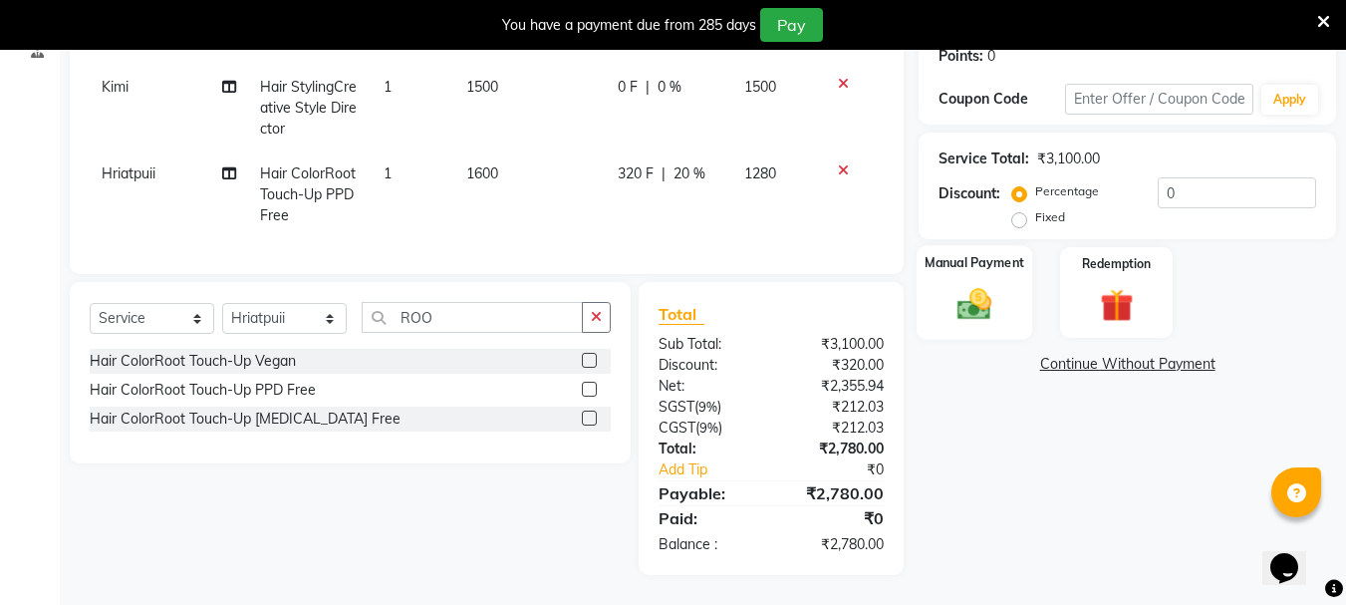
click at [982, 309] on img at bounding box center [975, 304] width 56 height 40
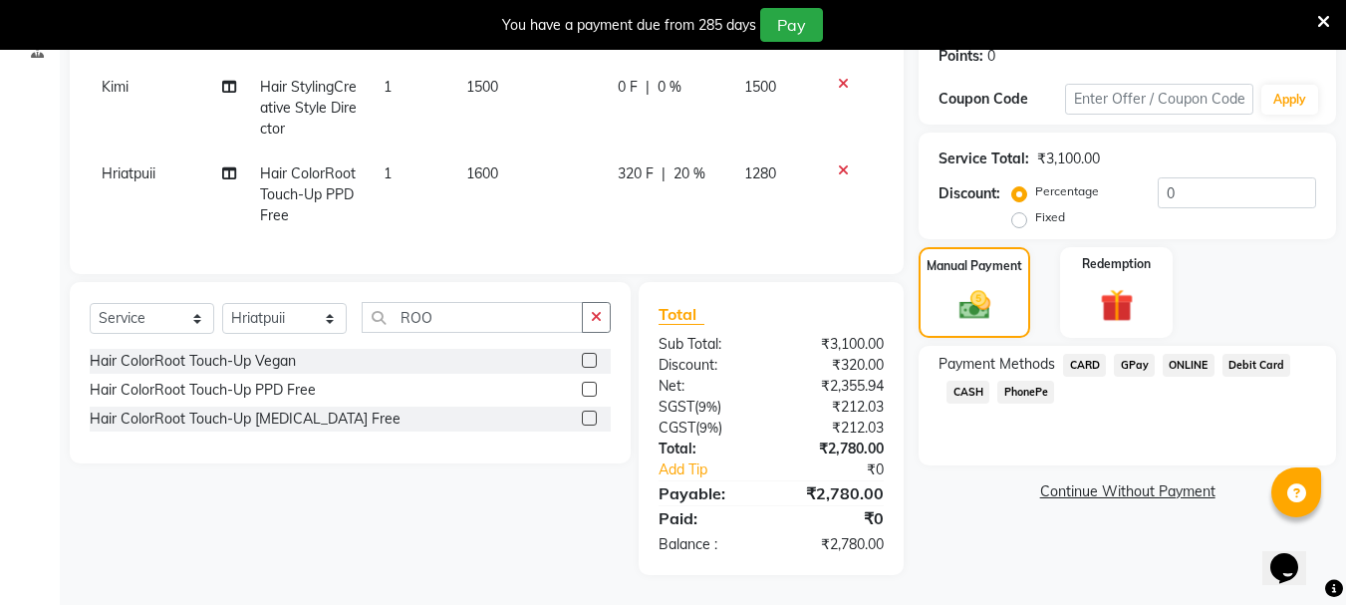
click at [1086, 354] on span "CARD" at bounding box center [1084, 365] width 43 height 23
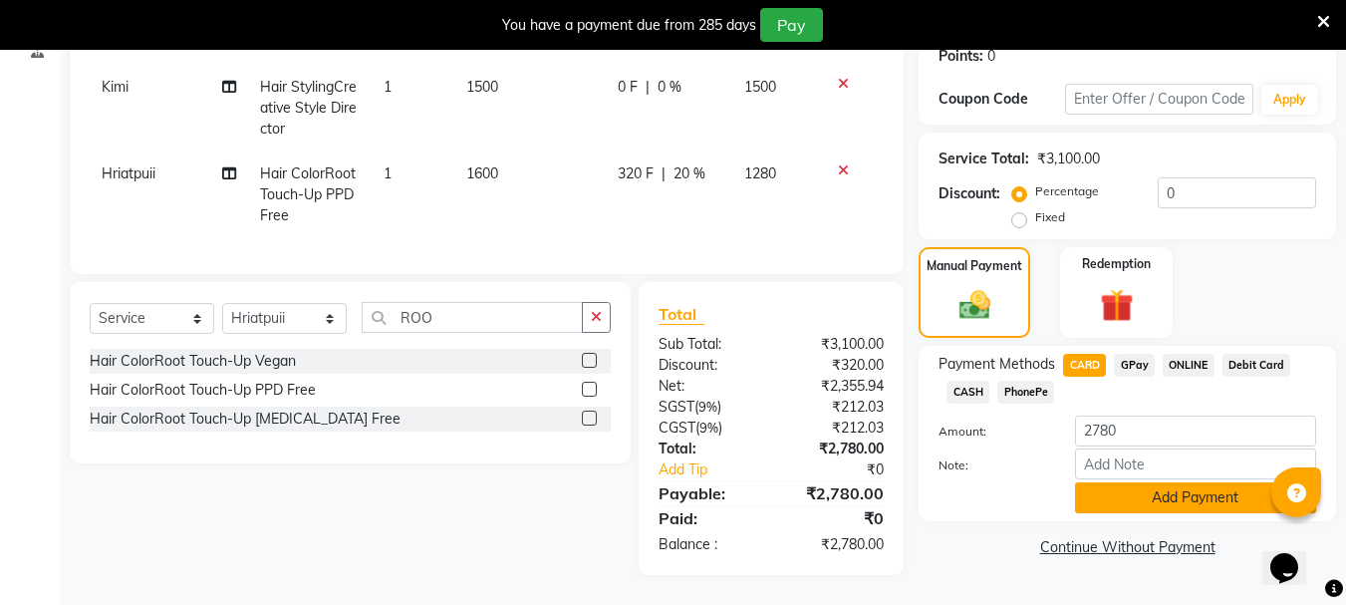
click at [1128, 482] on button "Add Payment" at bounding box center [1195, 497] width 241 height 31
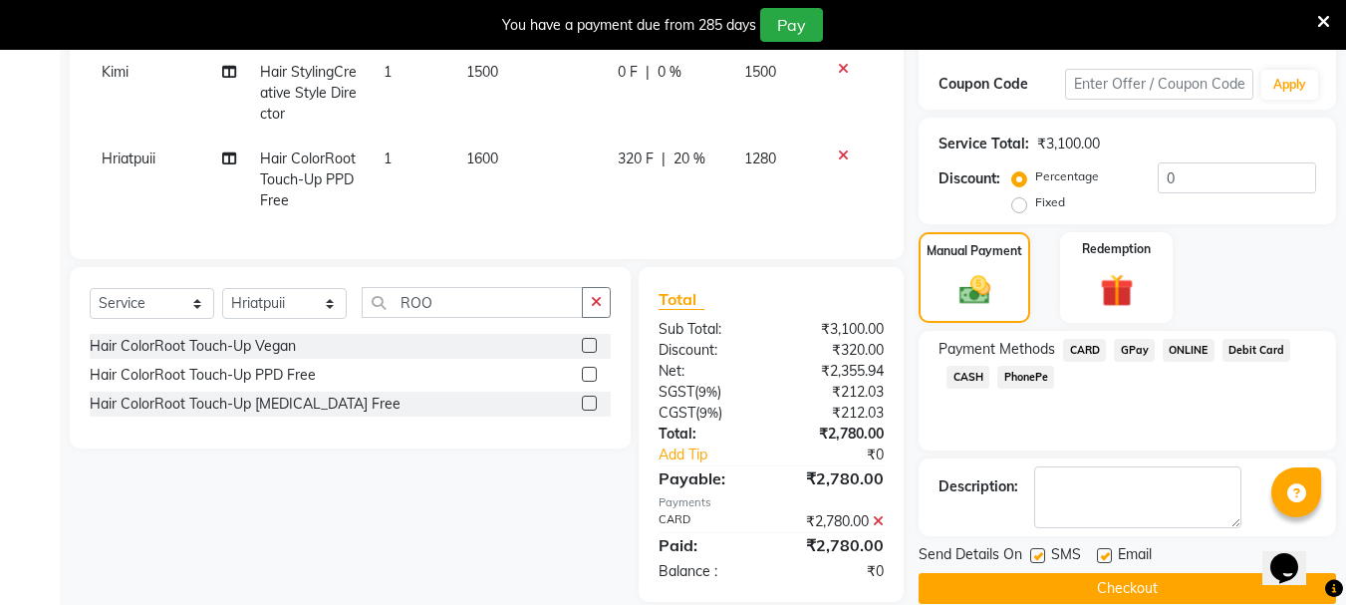
click at [1104, 586] on button "Checkout" at bounding box center [1128, 588] width 418 height 31
